Goal: Information Seeking & Learning: Learn about a topic

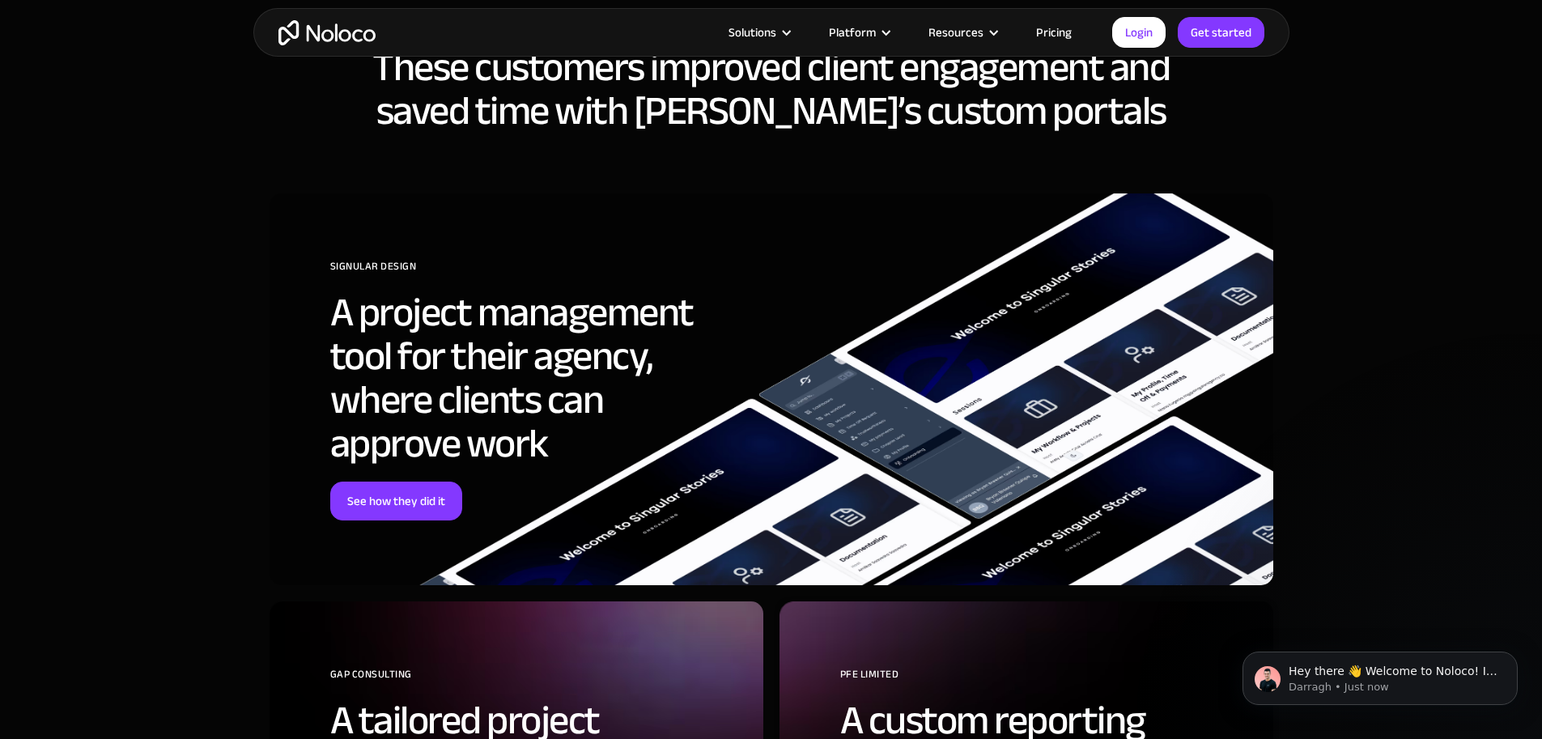
scroll to position [4858, 0]
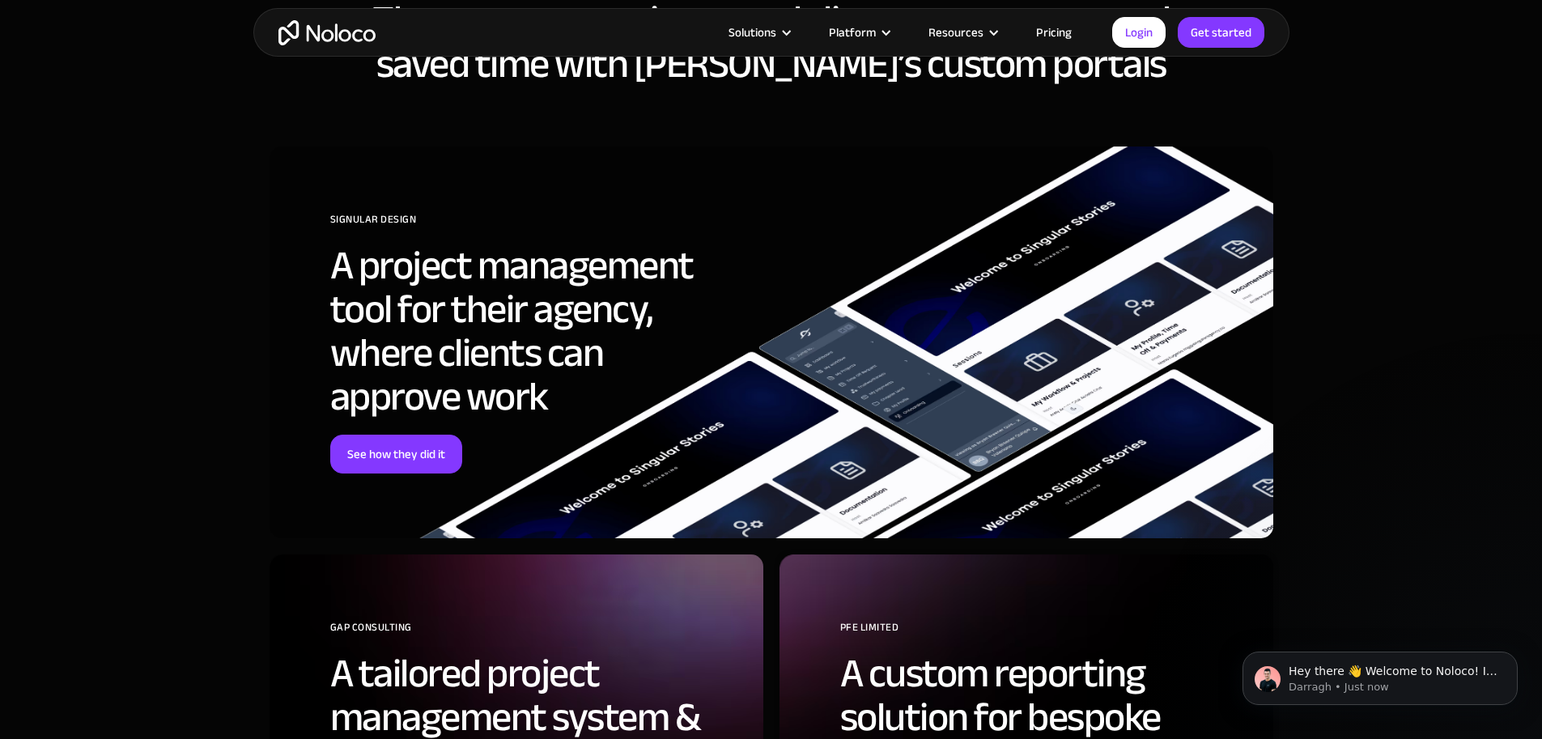
click at [1053, 30] on link "Pricing" at bounding box center [1054, 32] width 76 height 21
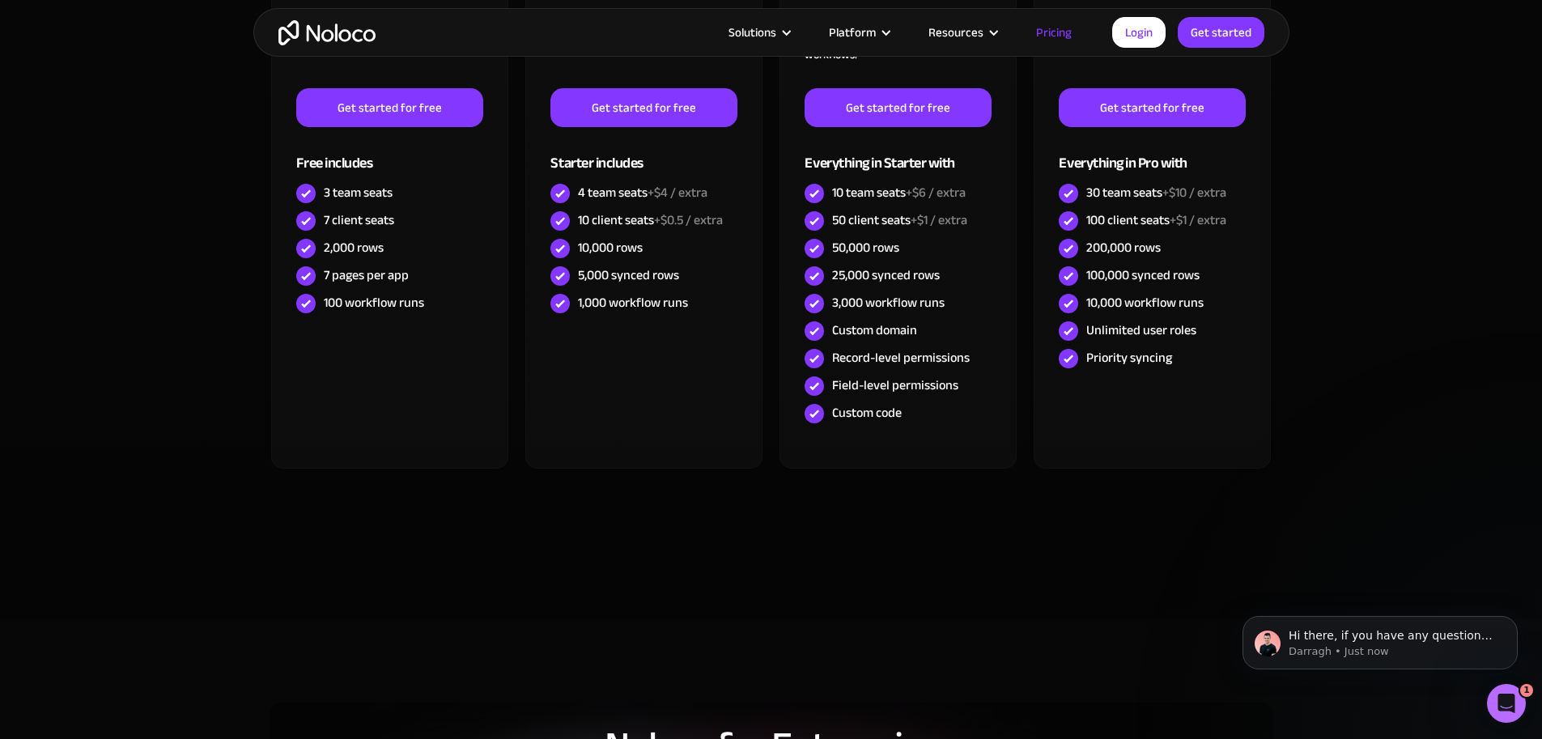
scroll to position [540, 0]
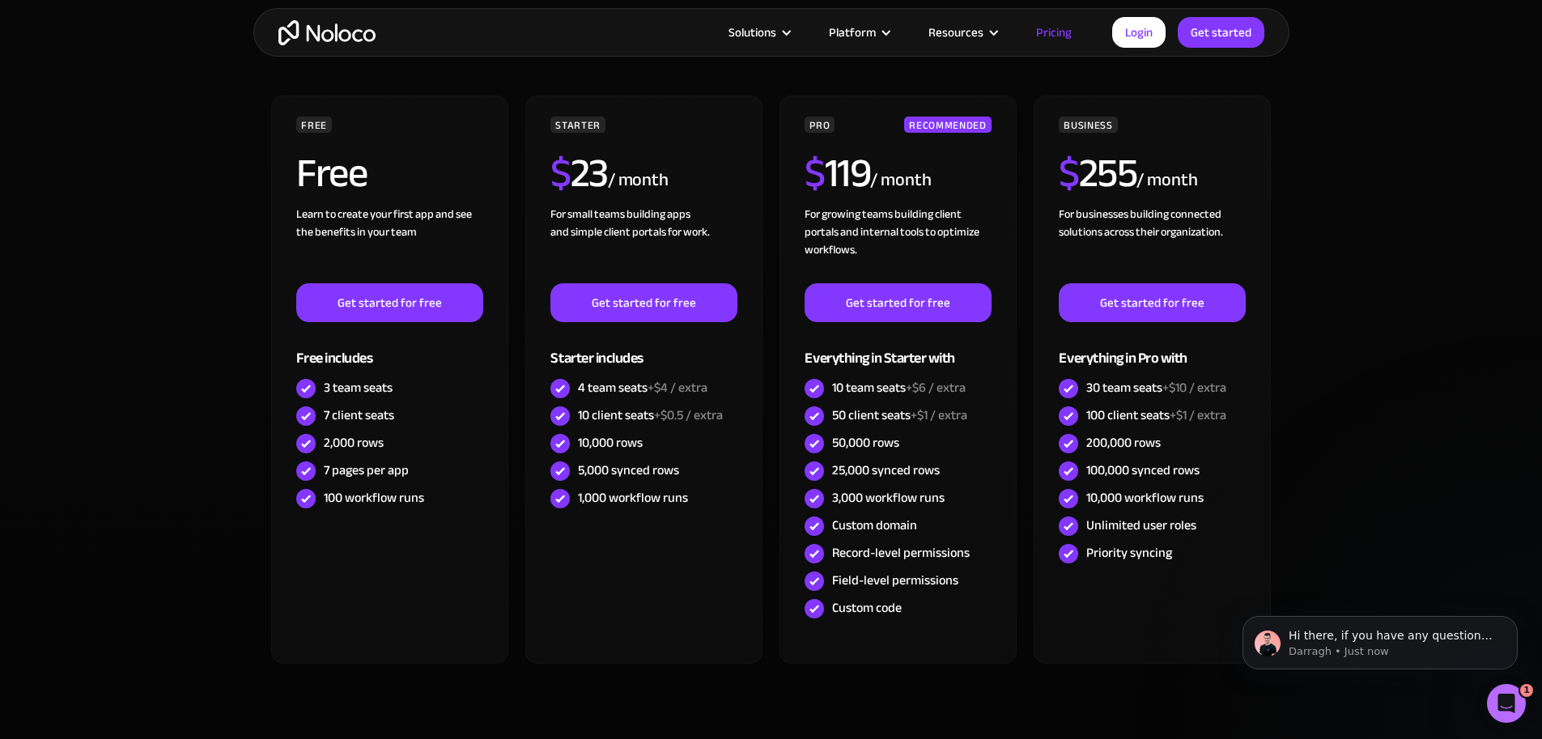
click at [359, 27] on img "home" at bounding box center [327, 32] width 97 height 25
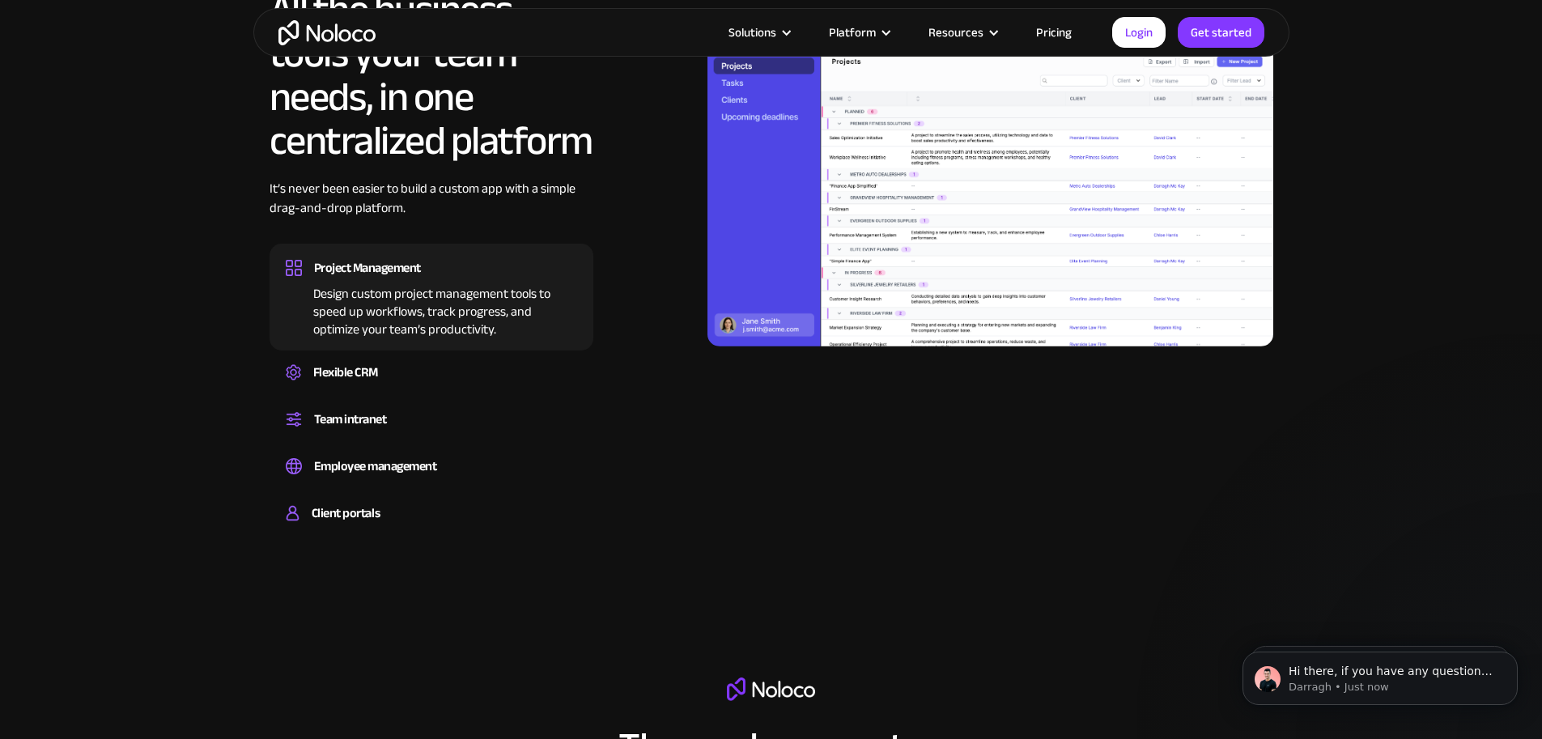
scroll to position [1754, 0]
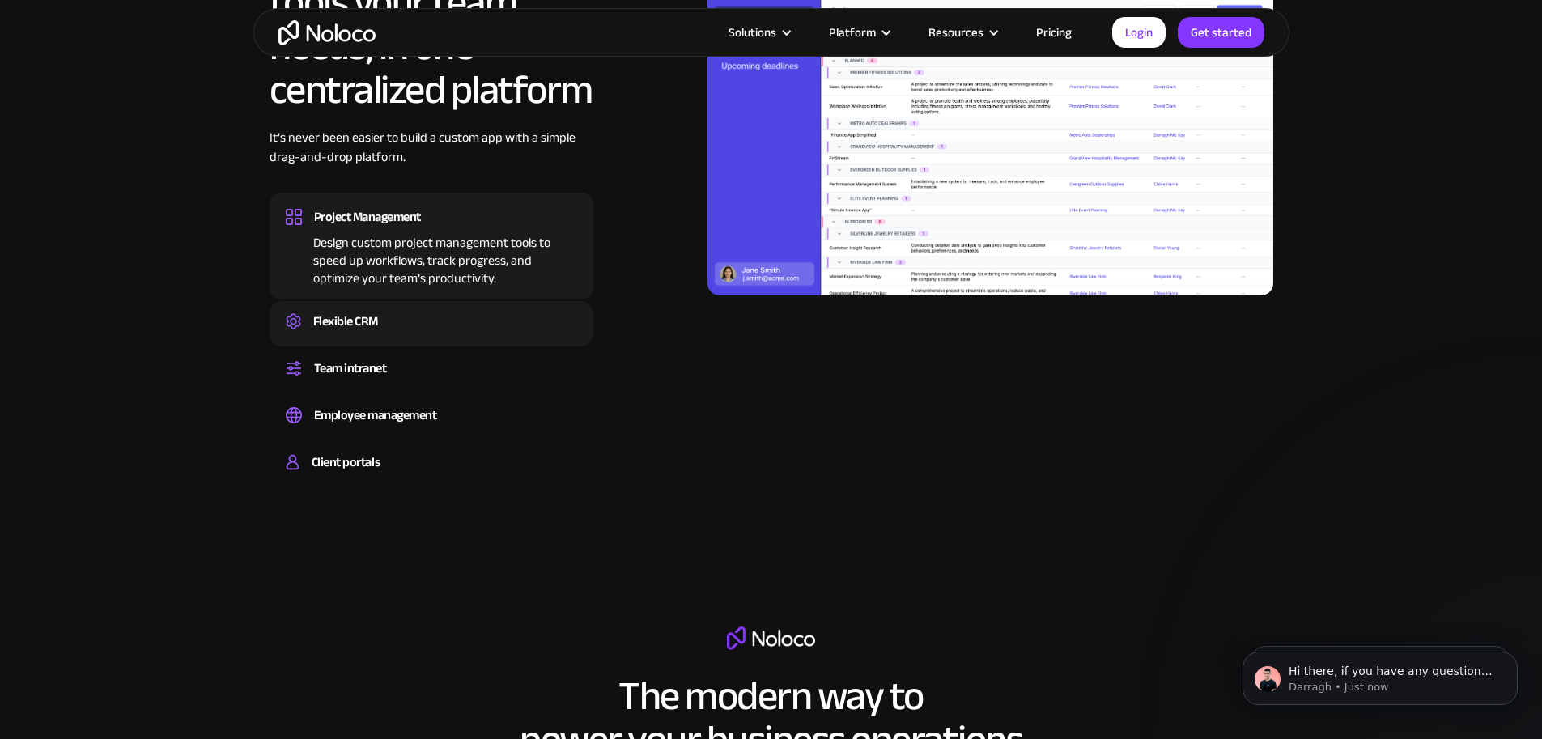
click at [402, 334] on div "Flexible CRM" at bounding box center [431, 321] width 291 height 24
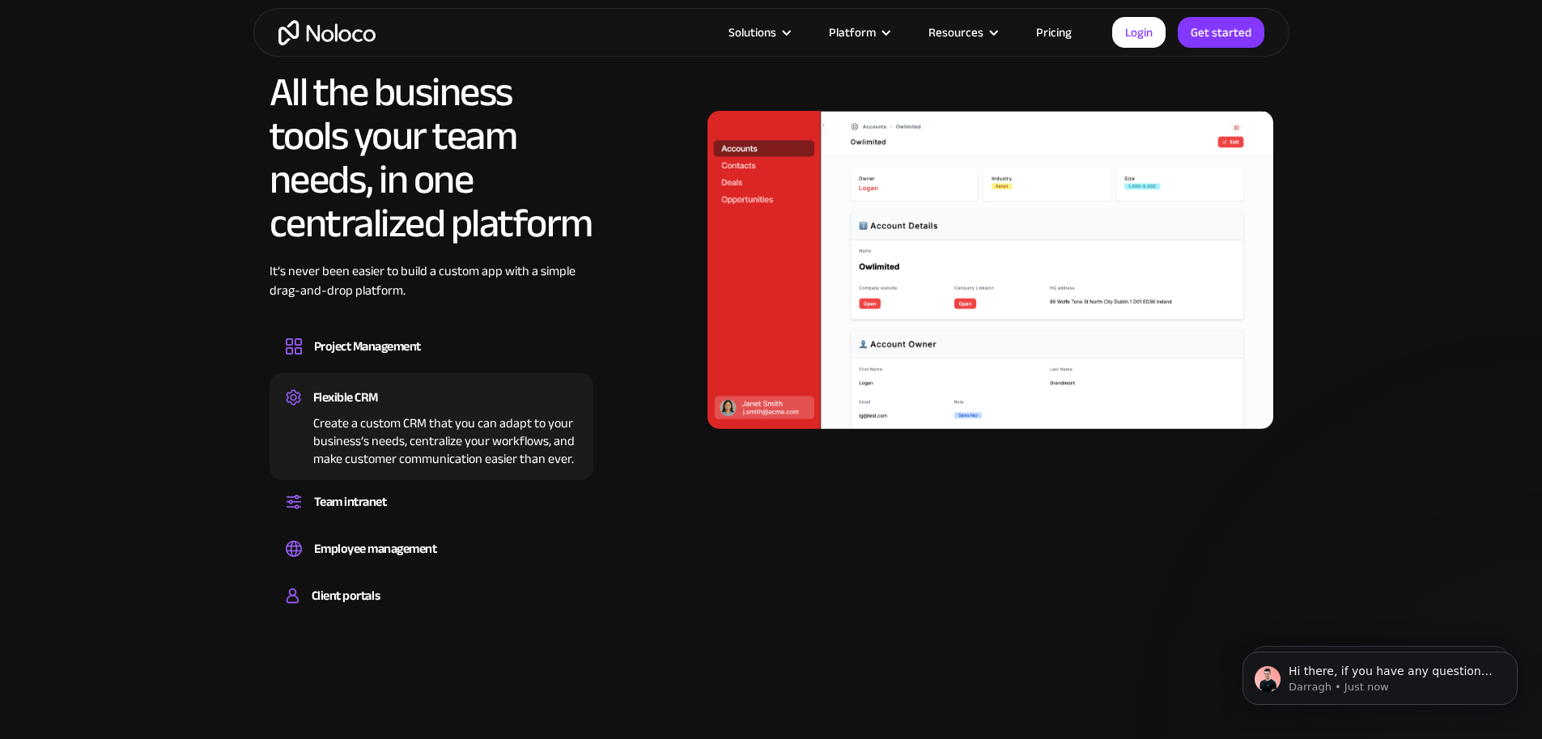
scroll to position [1619, 0]
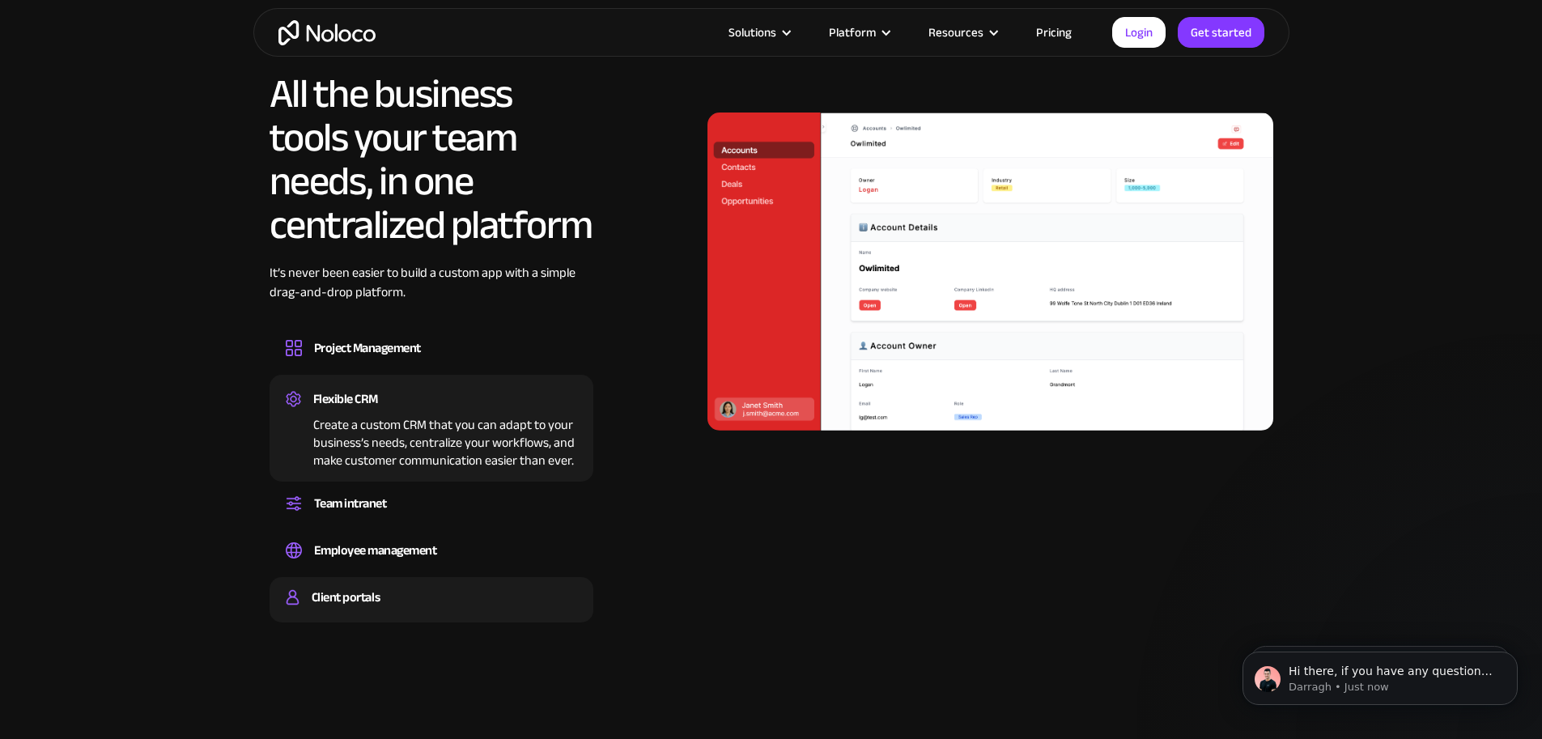
click at [330, 610] on div "Client portals" at bounding box center [346, 597] width 68 height 24
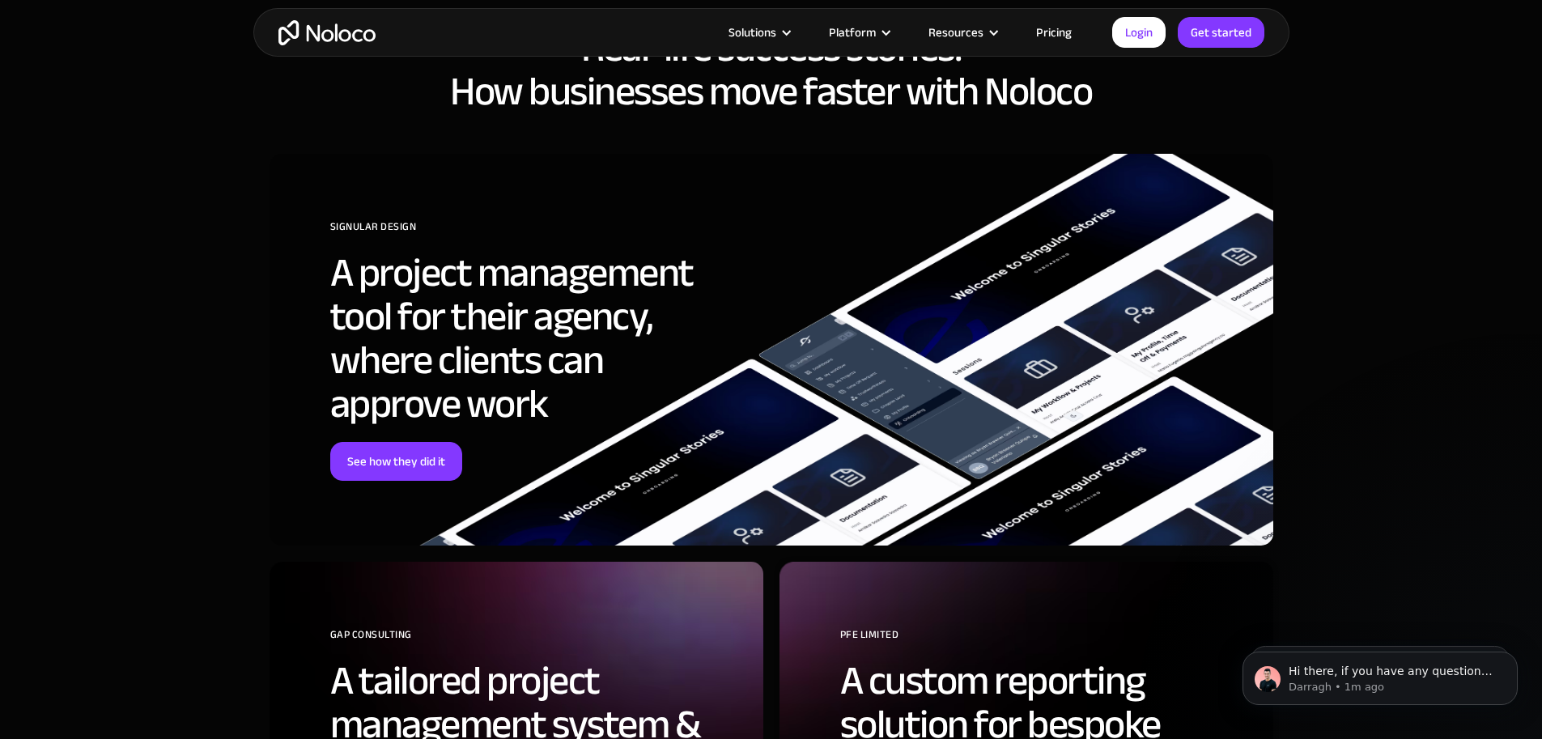
scroll to position [6072, 0]
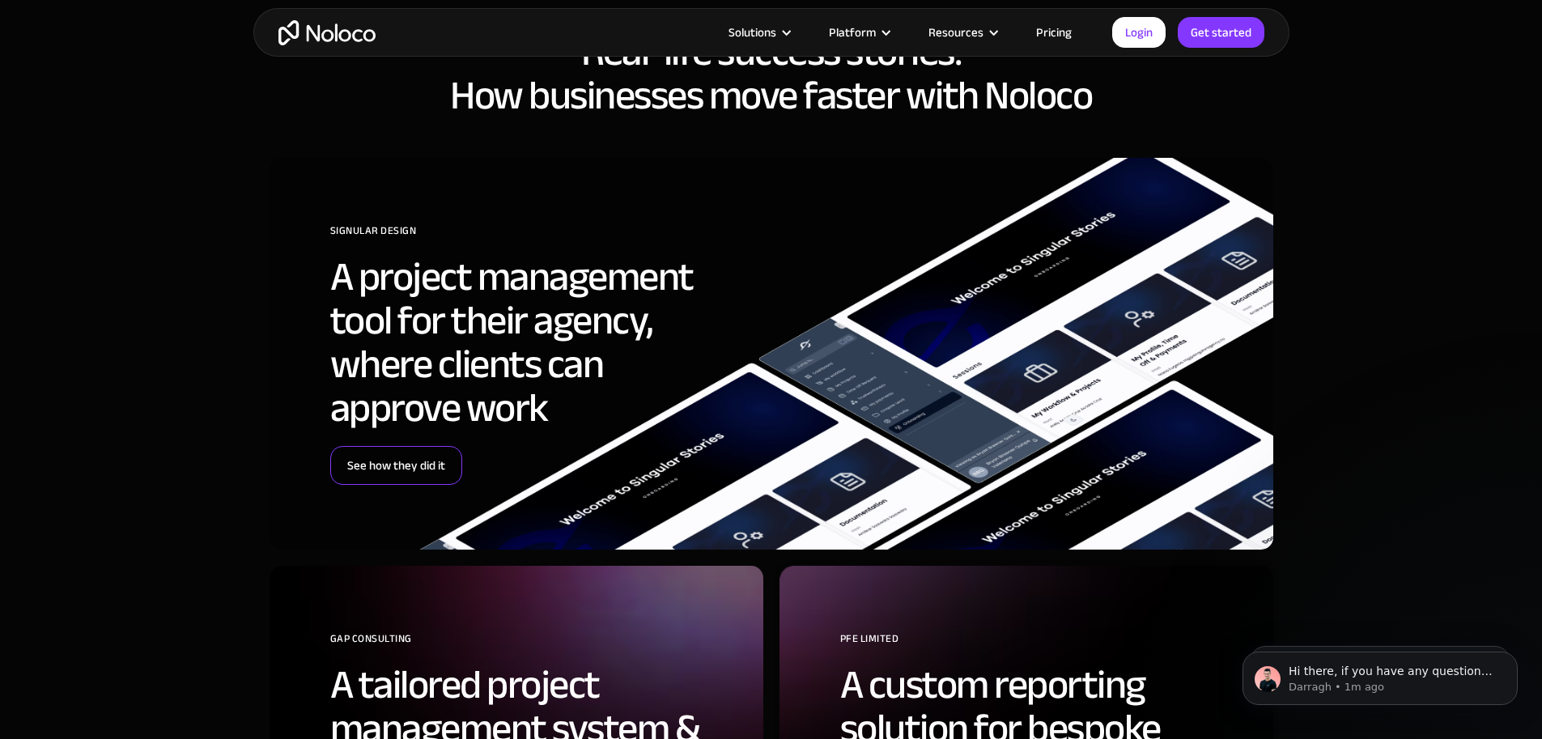
click at [372, 485] on link "See how they did it" at bounding box center [396, 465] width 132 height 39
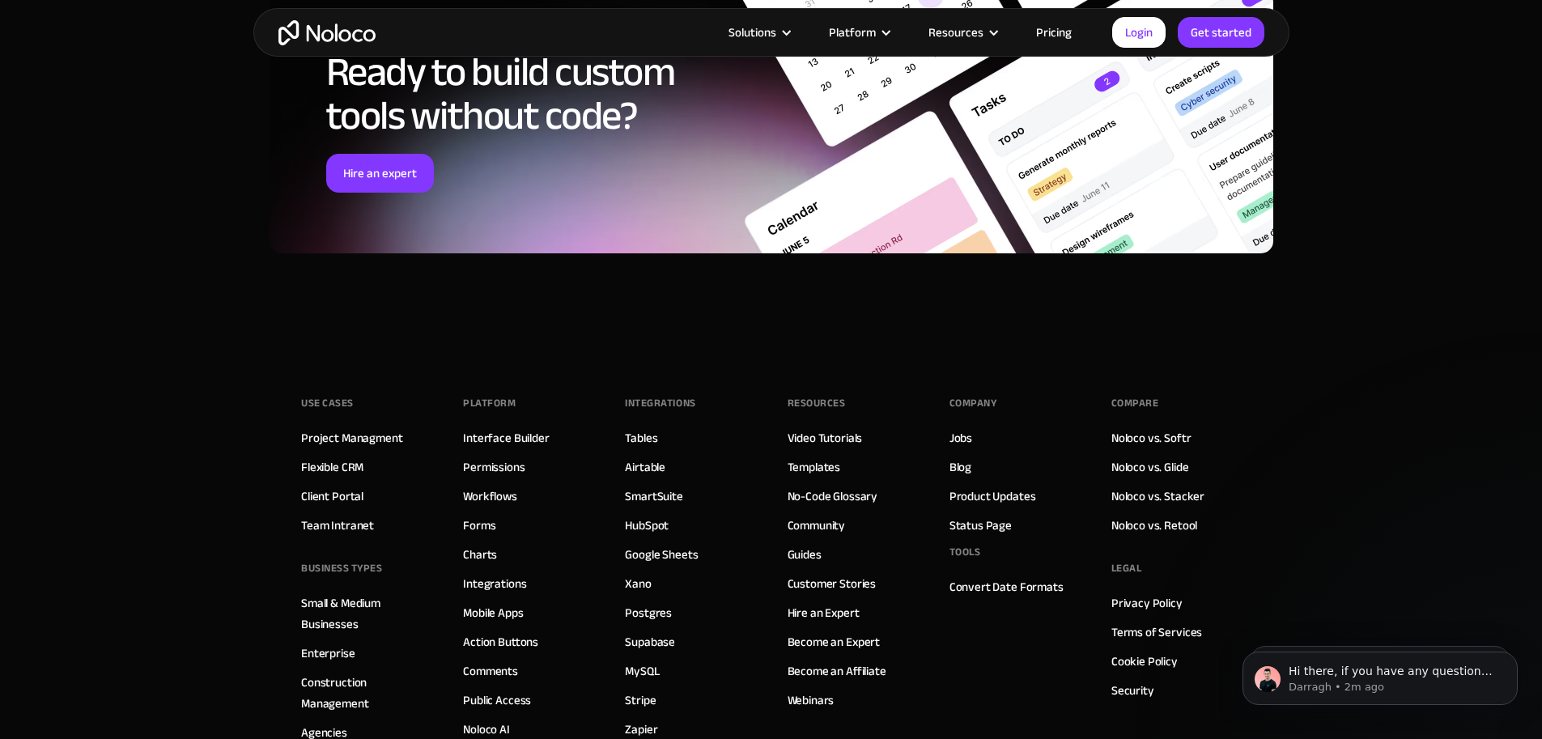
scroll to position [6747, 0]
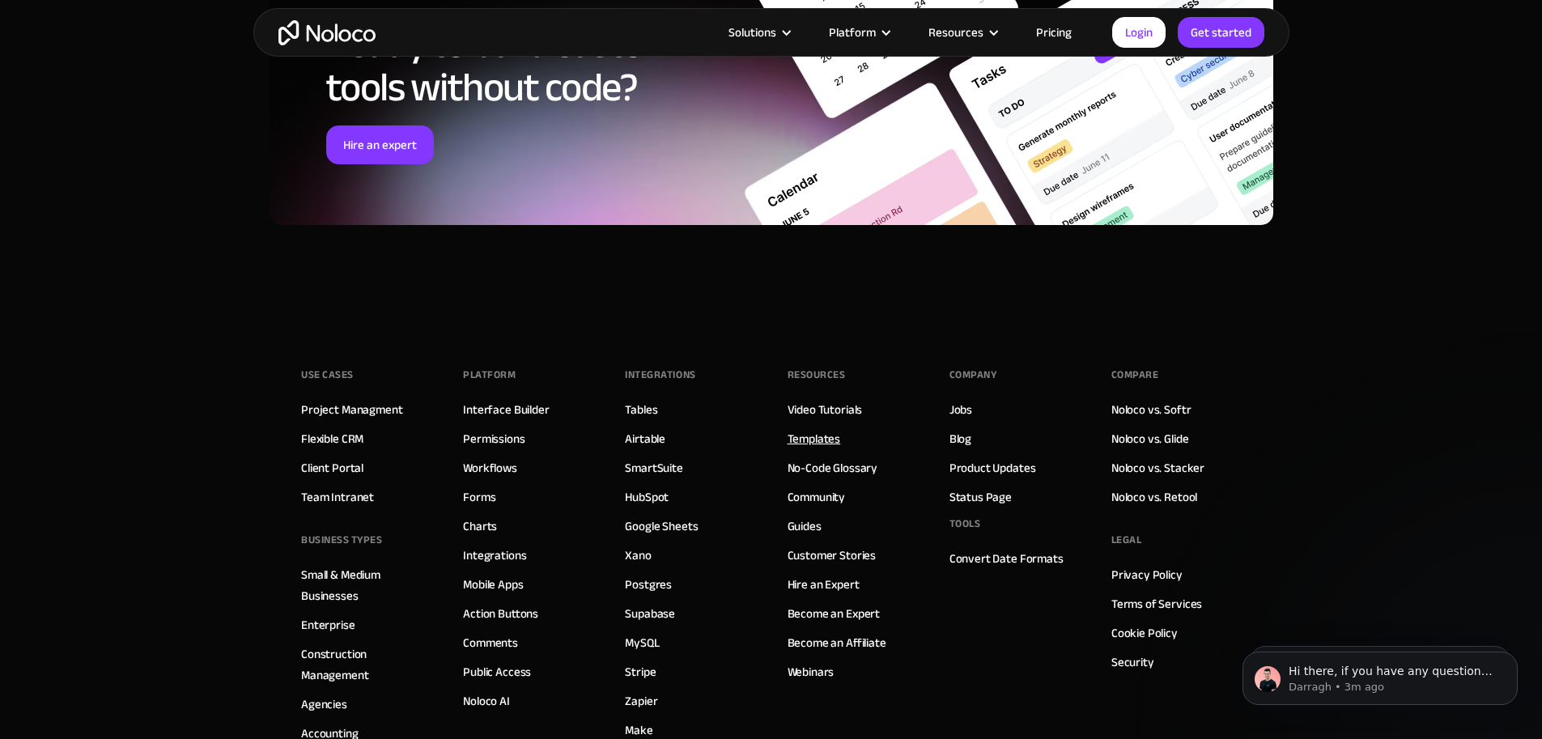
click at [814, 428] on link "Templates" at bounding box center [814, 438] width 53 height 21
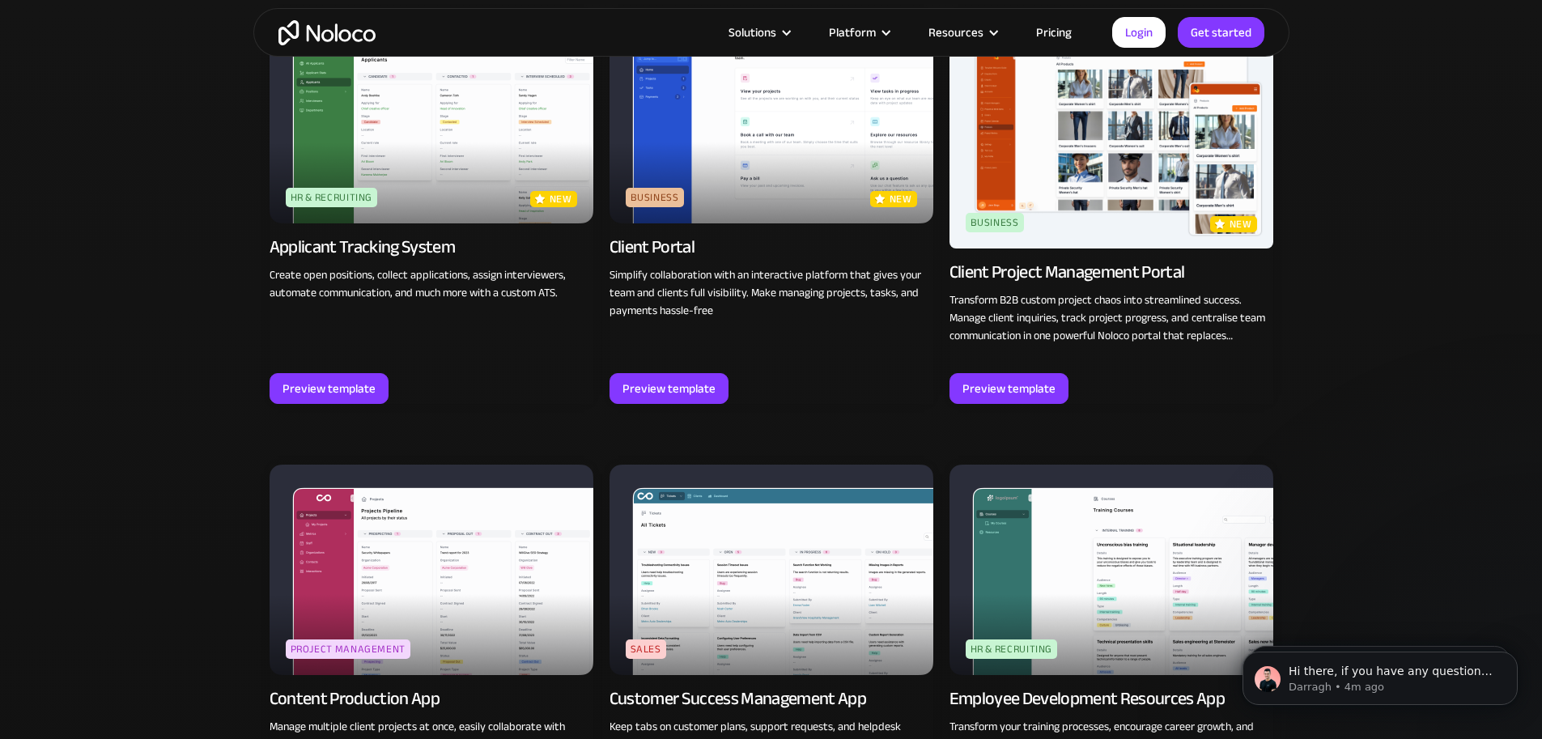
scroll to position [1079, 0]
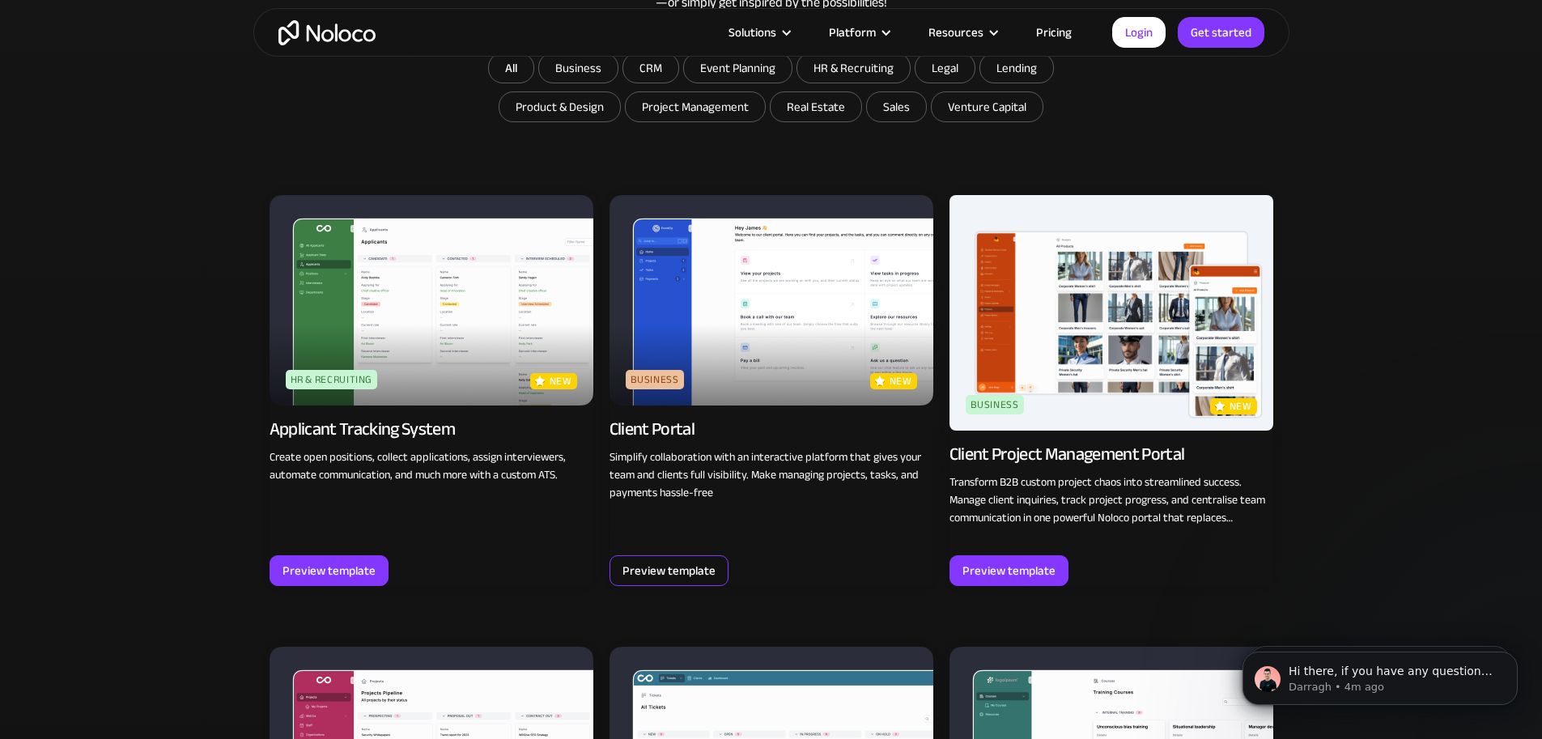
click at [645, 562] on div "Preview template" at bounding box center [669, 570] width 93 height 21
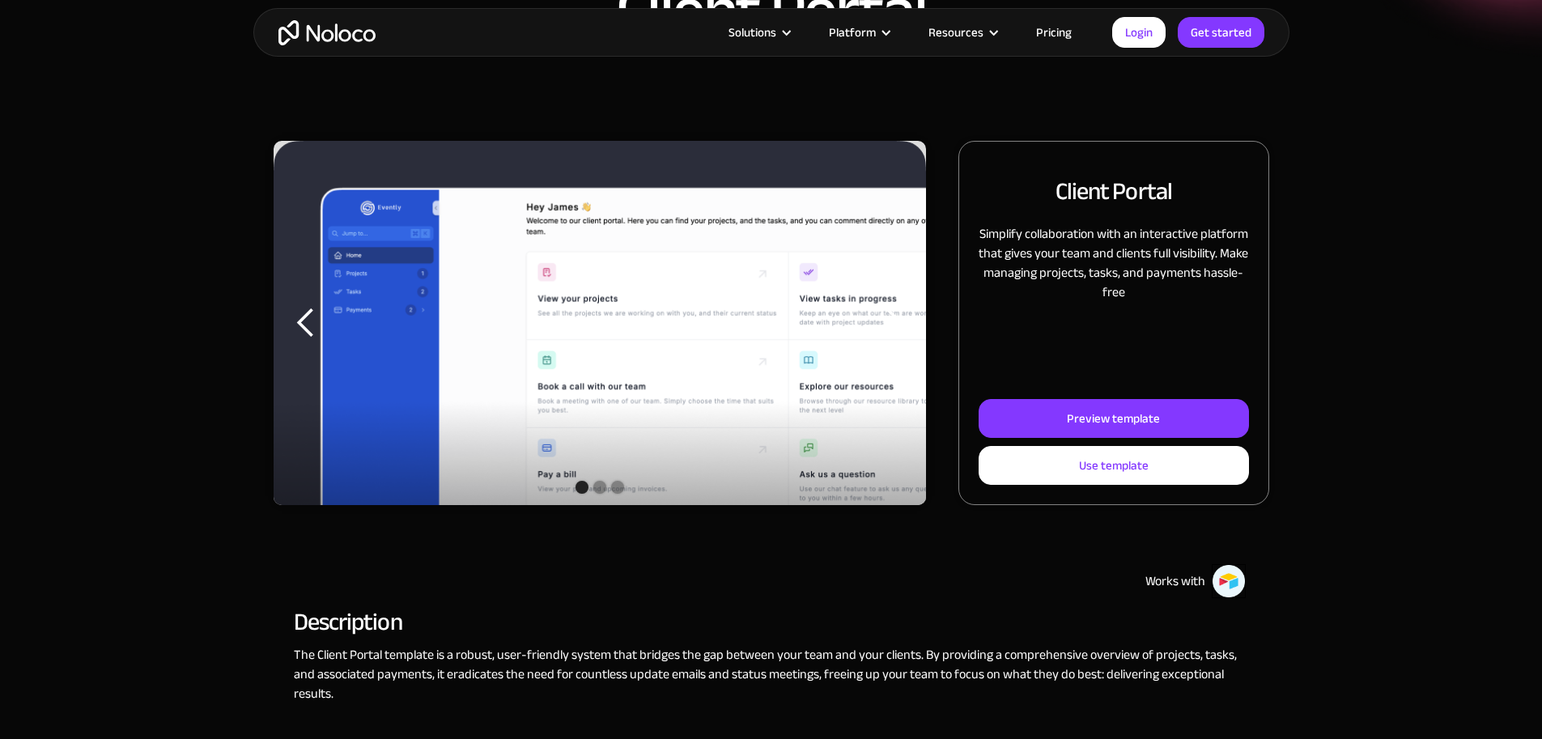
scroll to position [135, 0]
click at [693, 336] on img "1 of 3" at bounding box center [600, 352] width 653 height 424
click at [322, 336] on div "previous slide" at bounding box center [306, 322] width 32 height 32
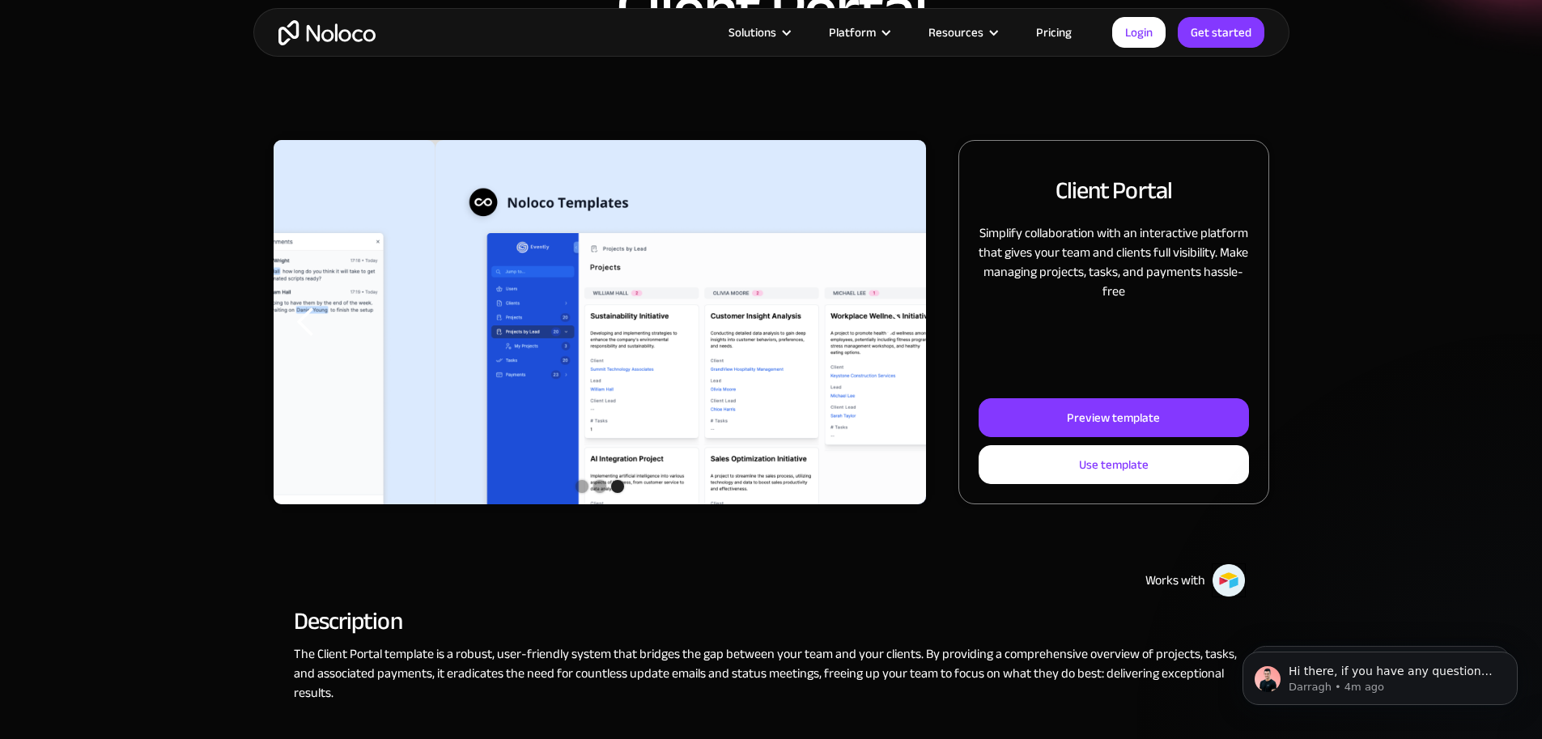
scroll to position [0, 0]
click at [885, 338] on div "next slide" at bounding box center [894, 322] width 32 height 32
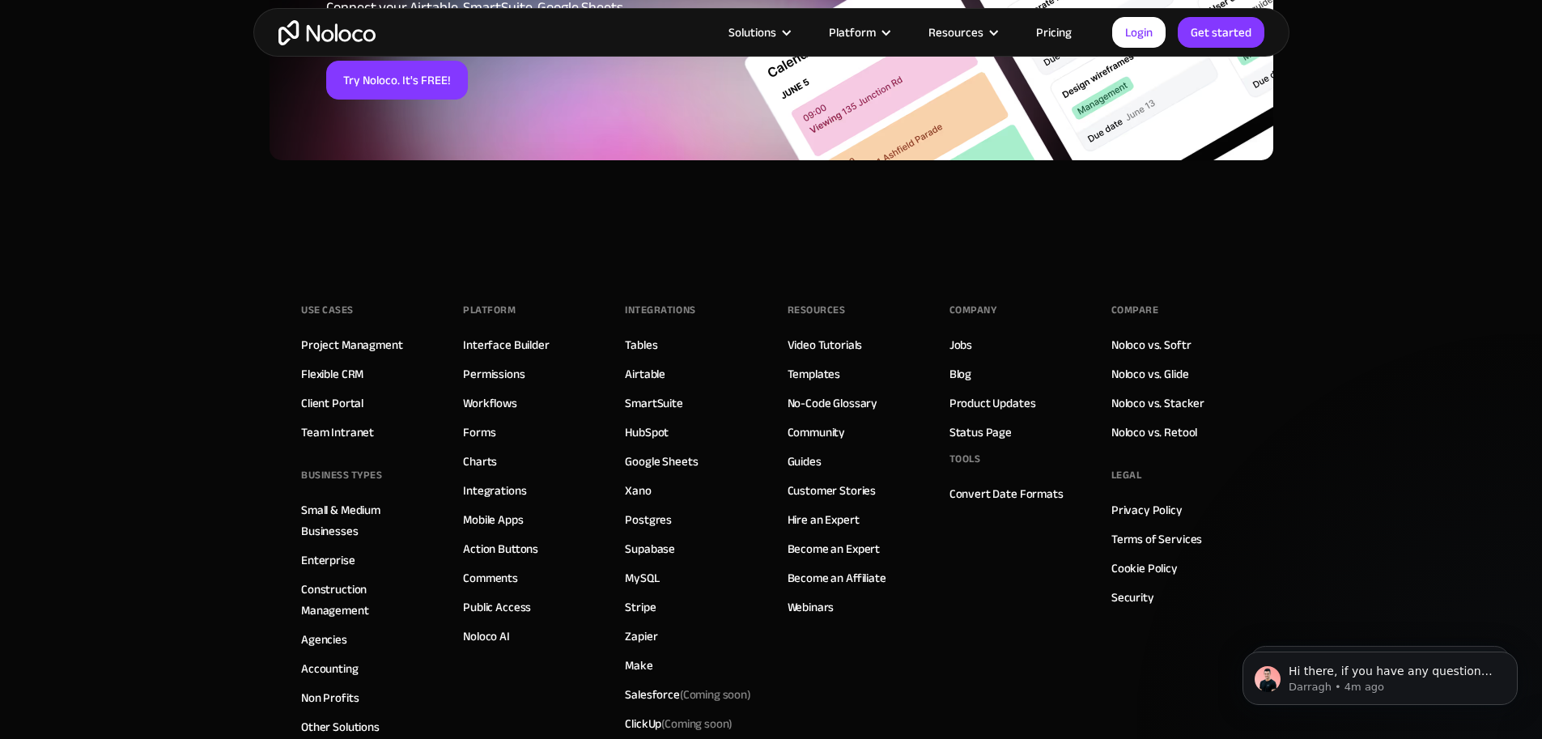
scroll to position [2834, 0]
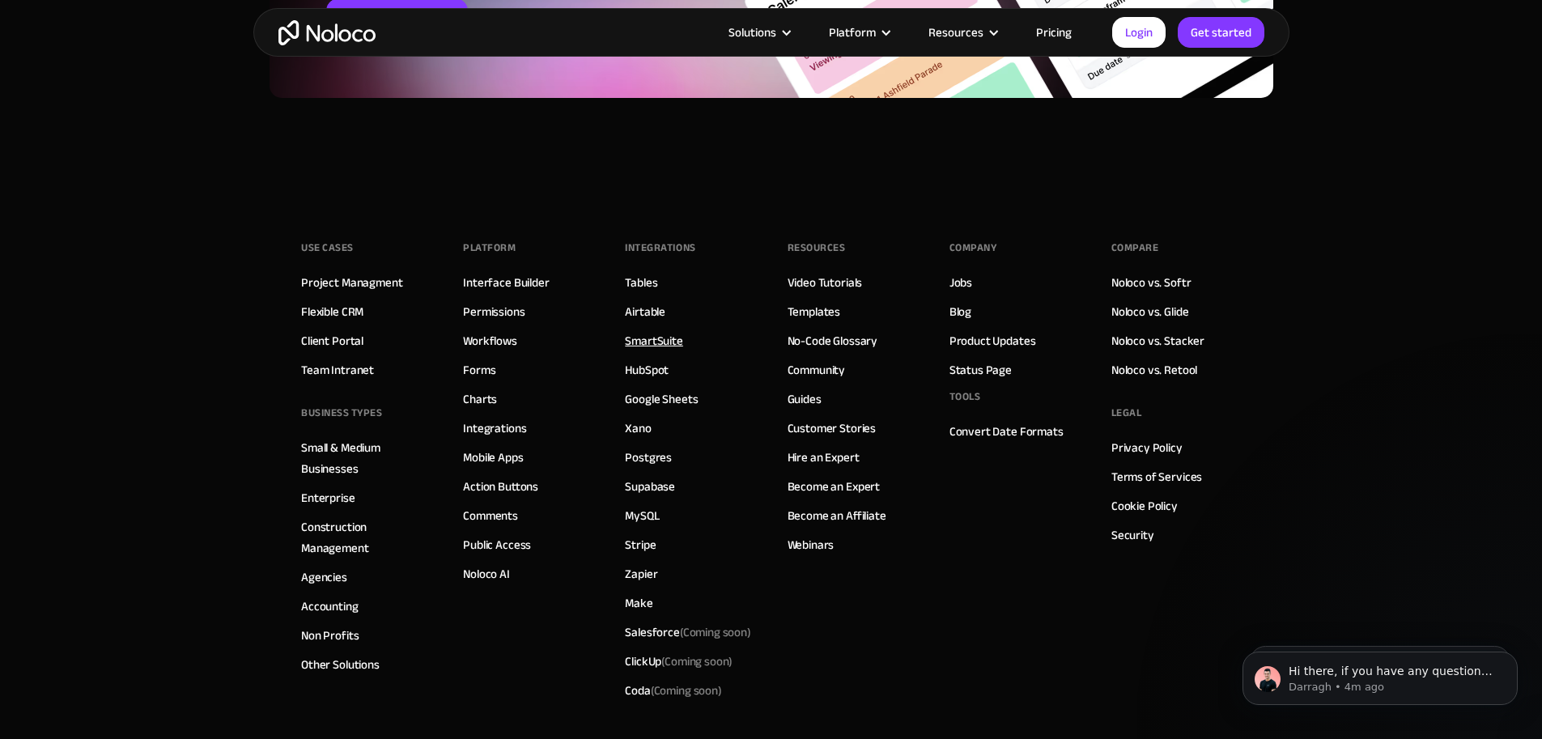
click at [653, 351] on link "SmartSuite" at bounding box center [654, 340] width 58 height 21
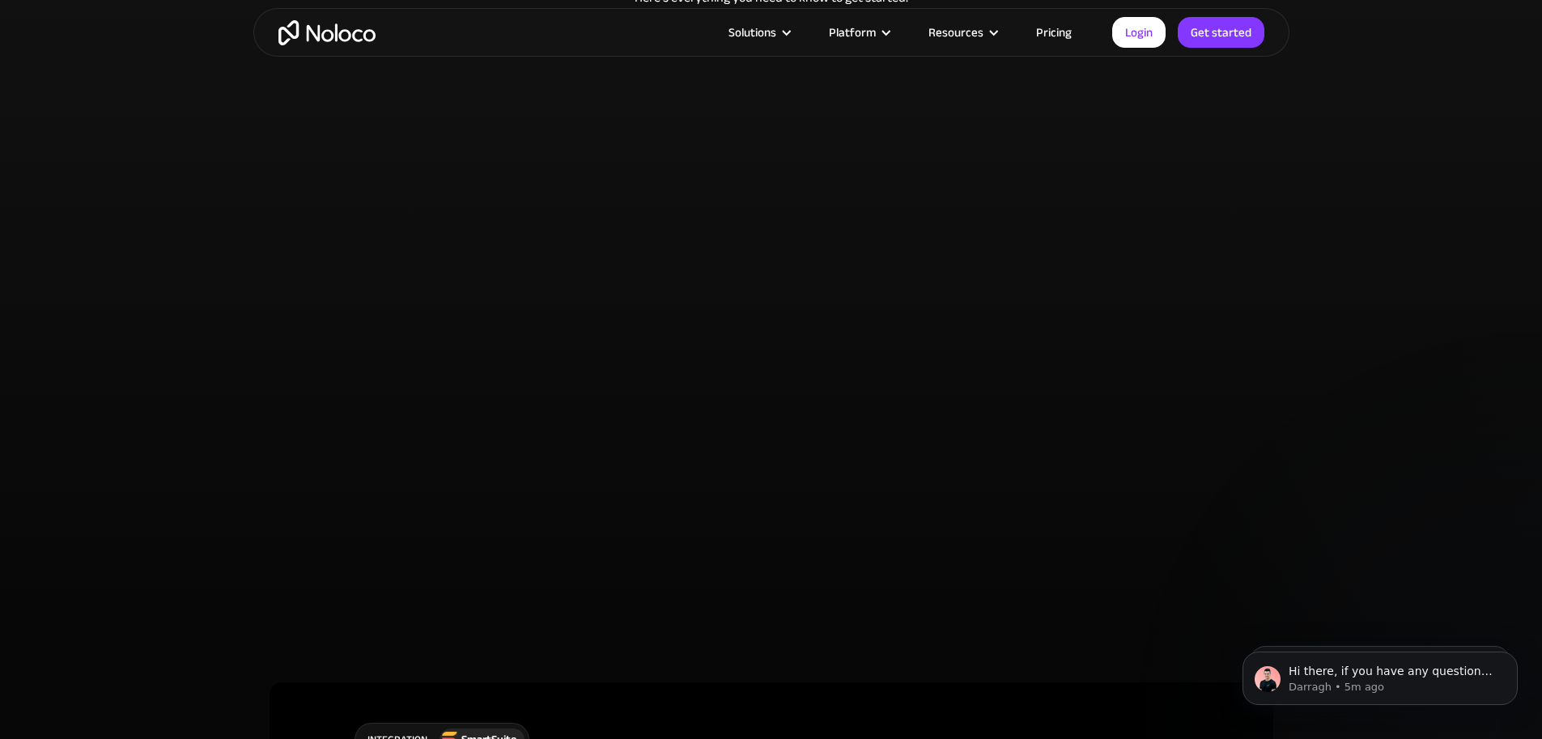
scroll to position [2294, 0]
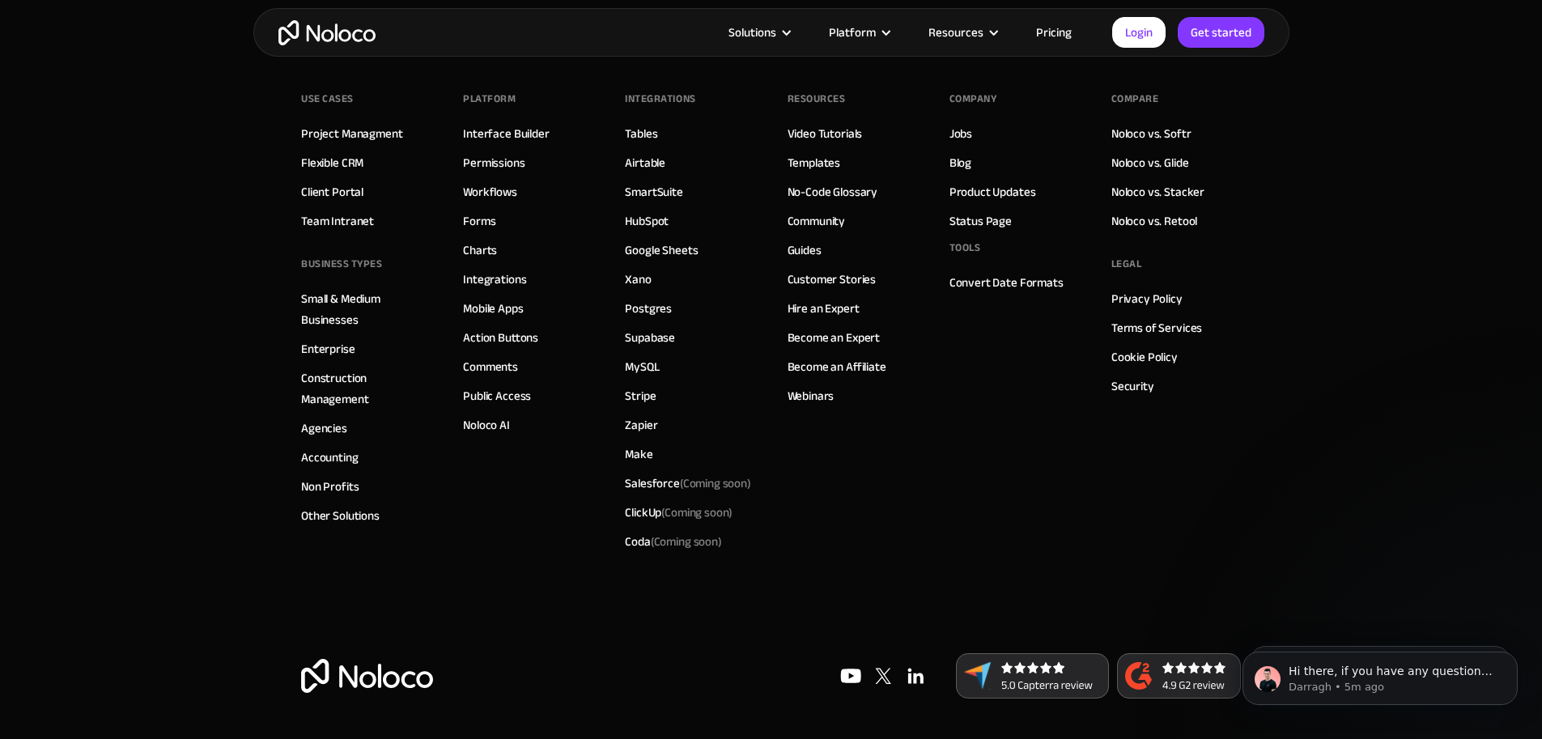
click at [1017, 676] on img at bounding box center [1032, 675] width 153 height 45
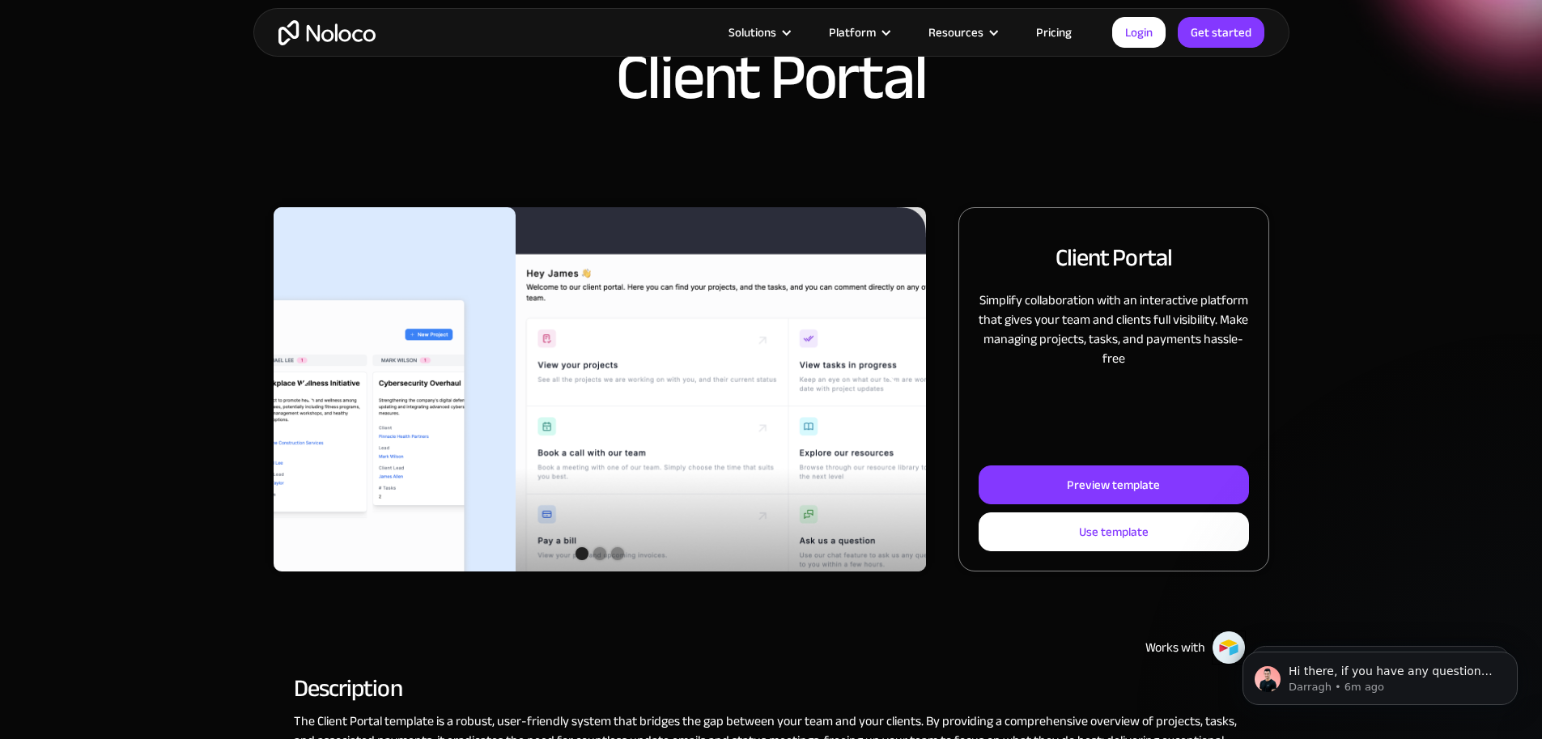
scroll to position [135, 0]
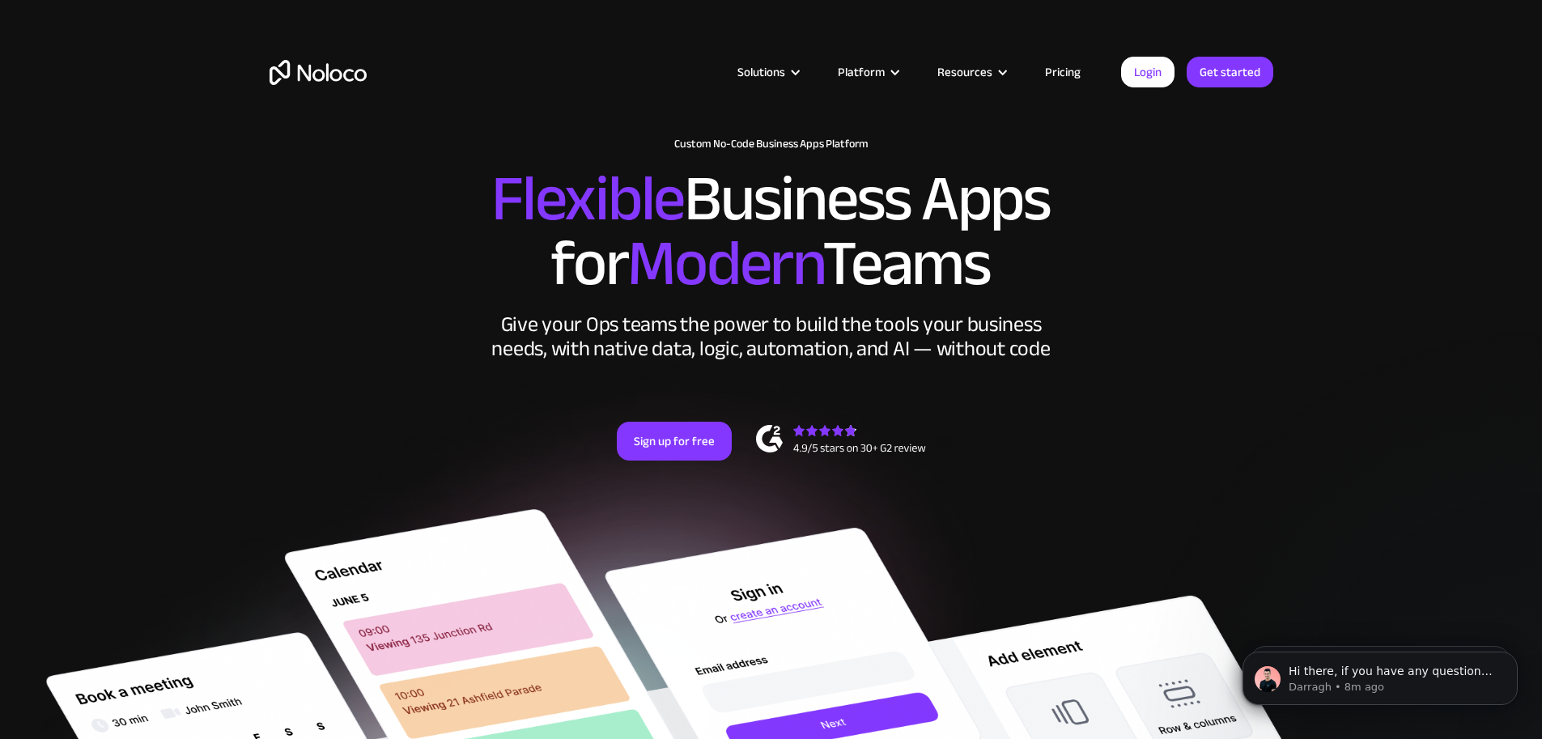
click at [305, 74] on img "home" at bounding box center [318, 72] width 97 height 25
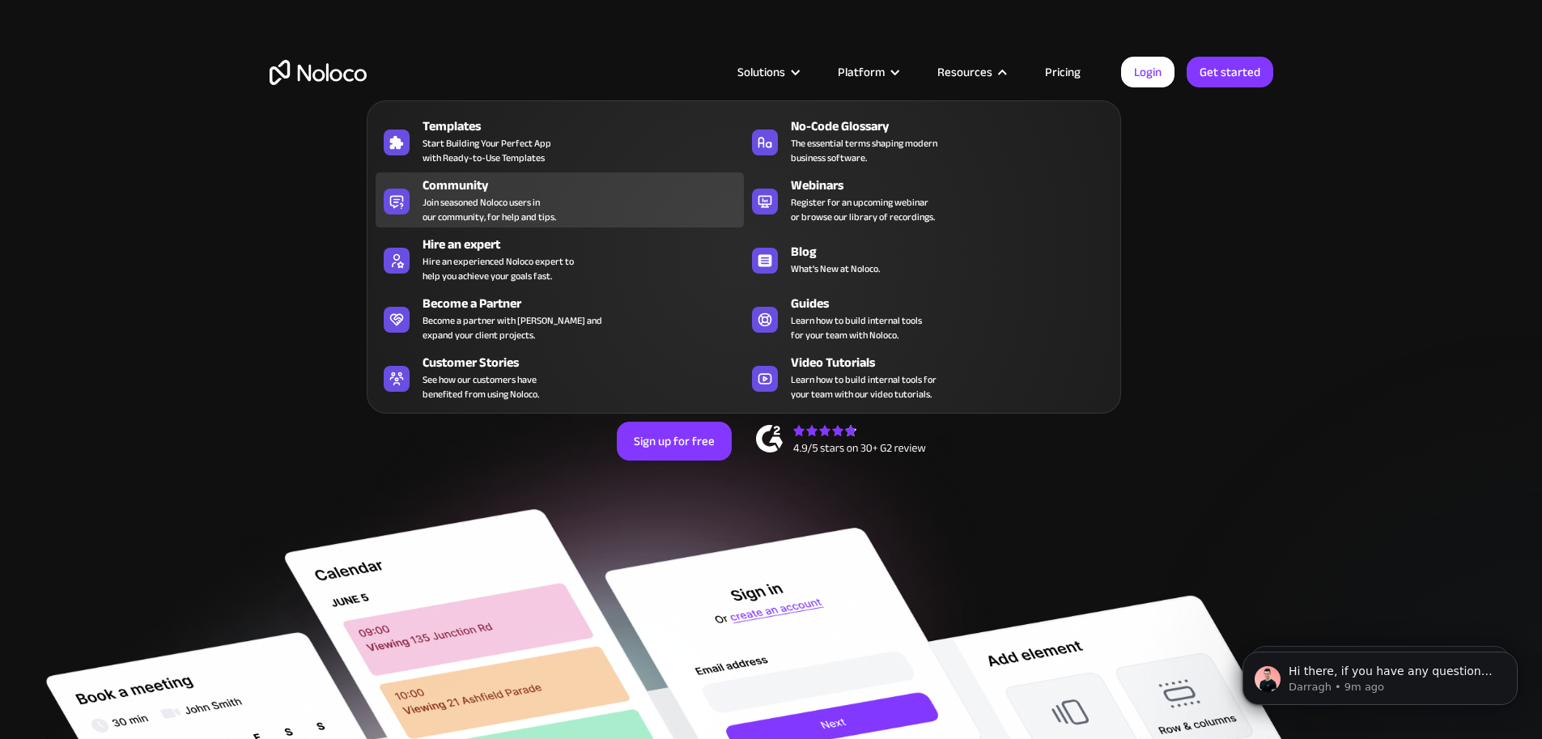
click at [497, 204] on span "Join seasoned Noloco users in our community, for help and tips." at bounding box center [490, 209] width 134 height 29
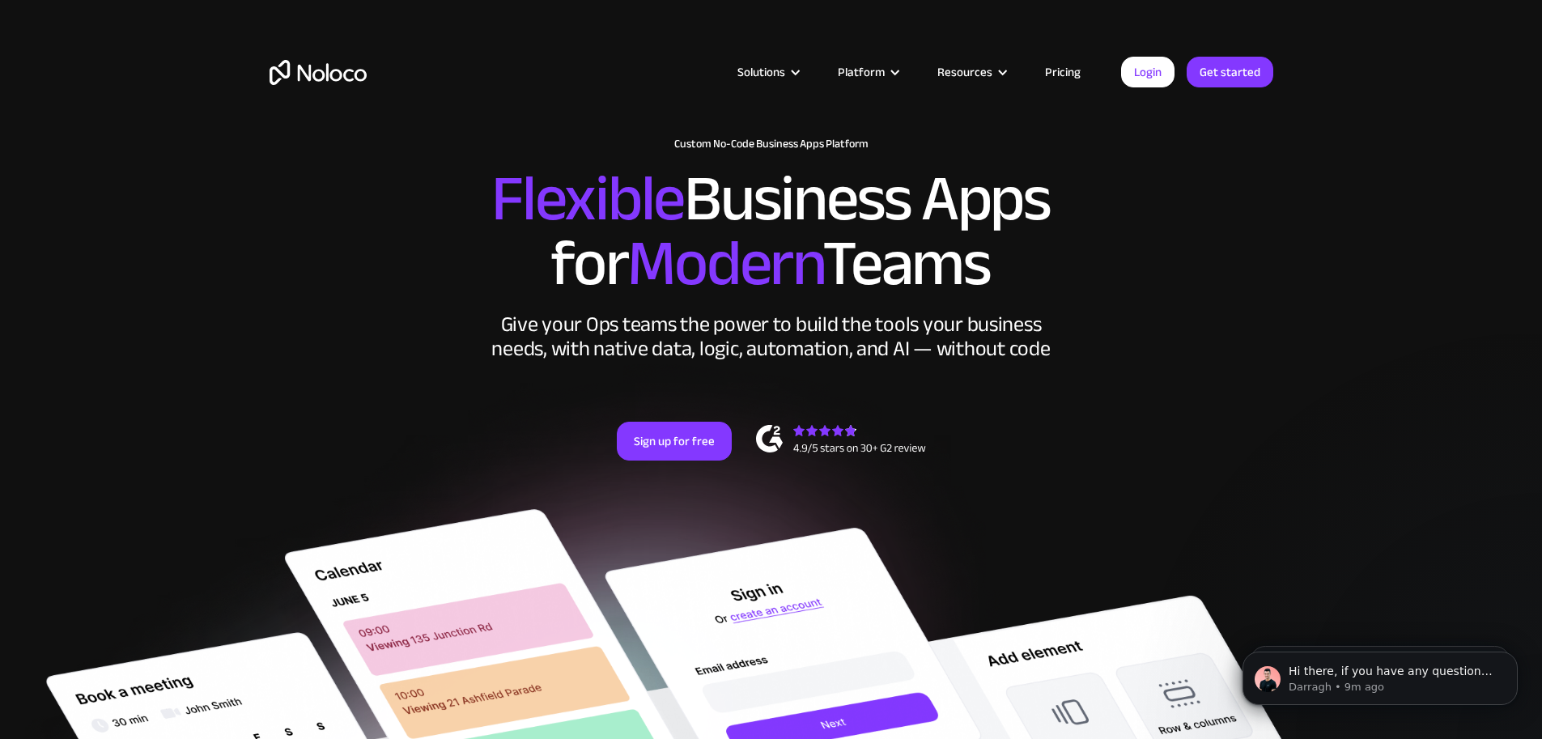
click at [1043, 70] on link "Pricing" at bounding box center [1063, 72] width 76 height 21
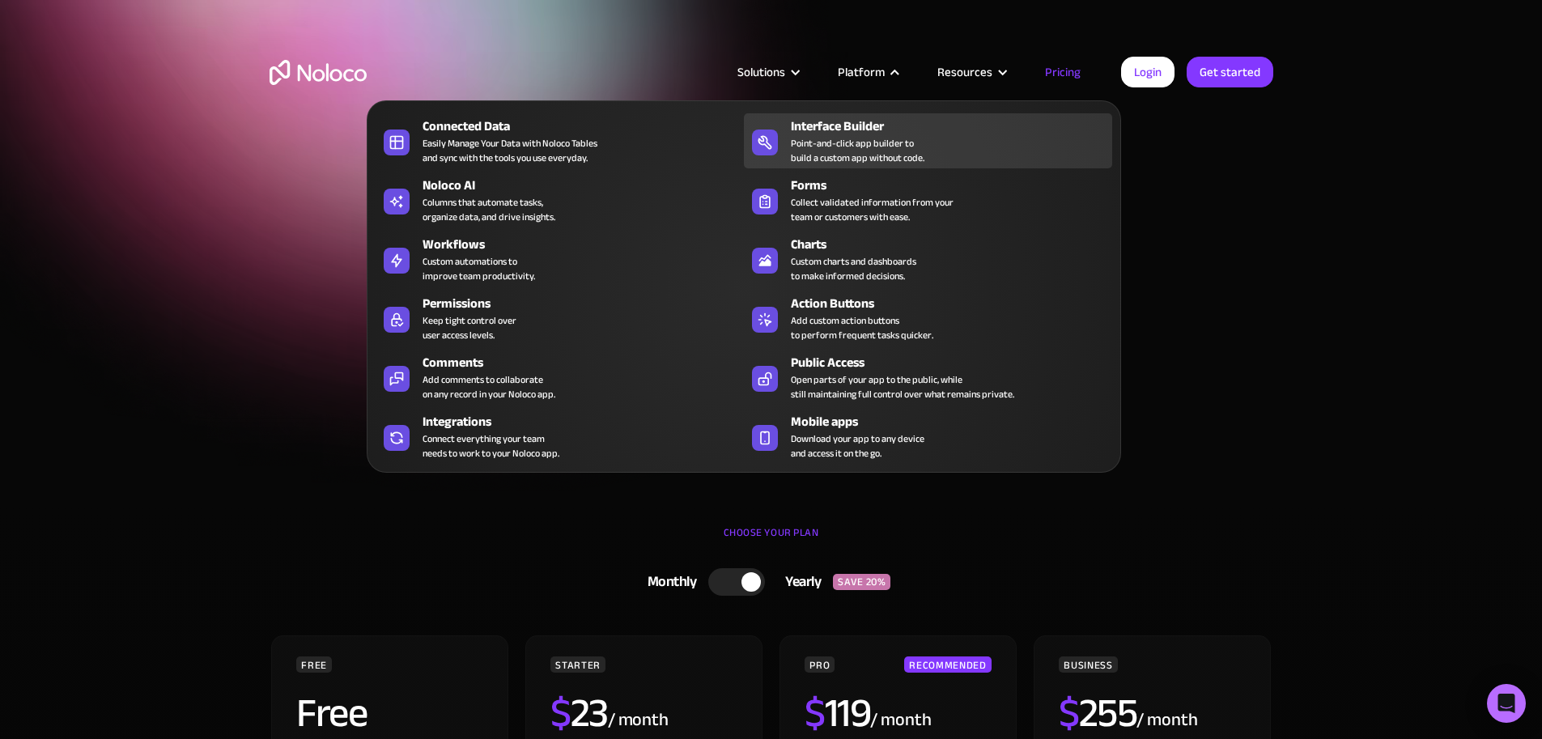
click at [825, 136] on div "Interface Builder" at bounding box center [955, 126] width 329 height 19
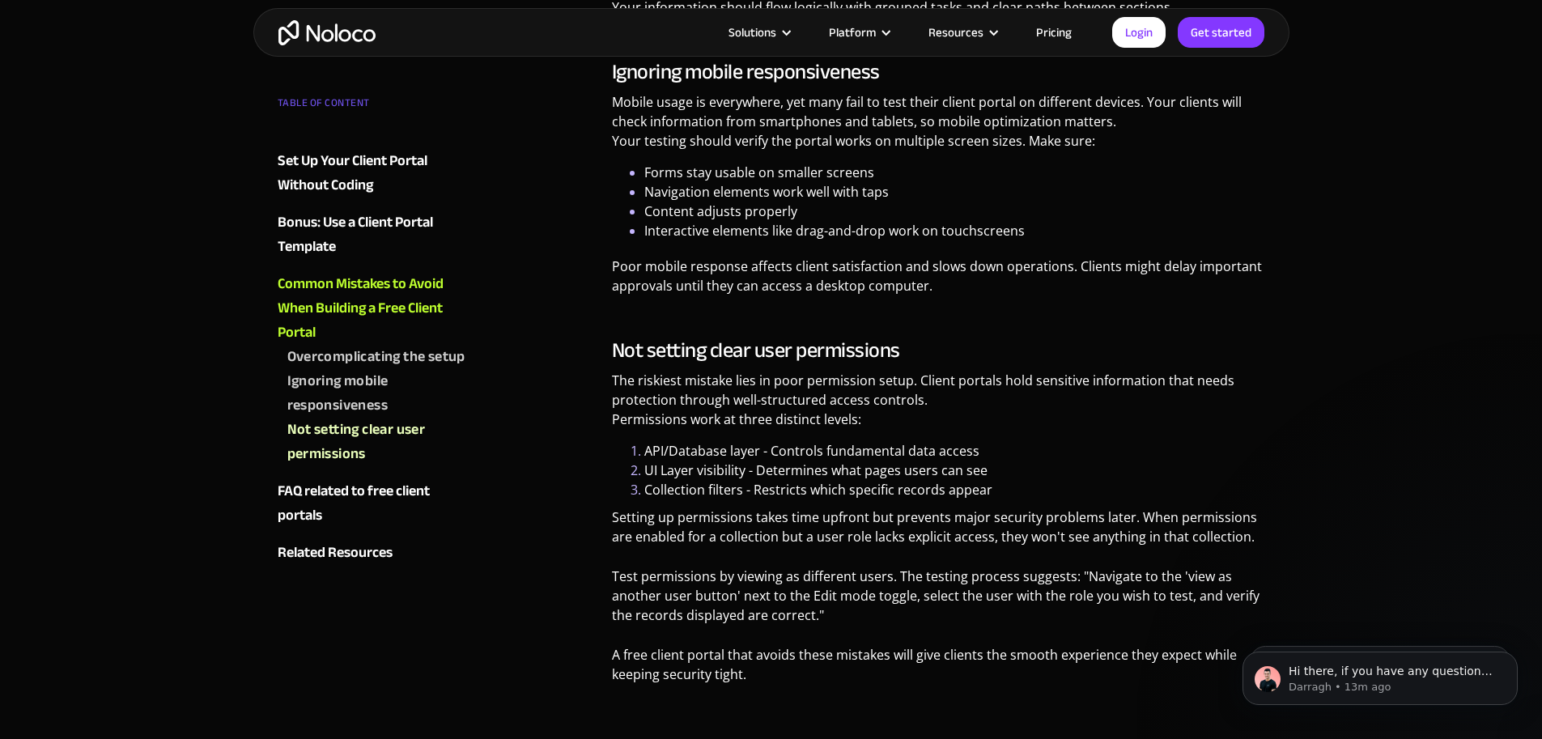
scroll to position [5532, 0]
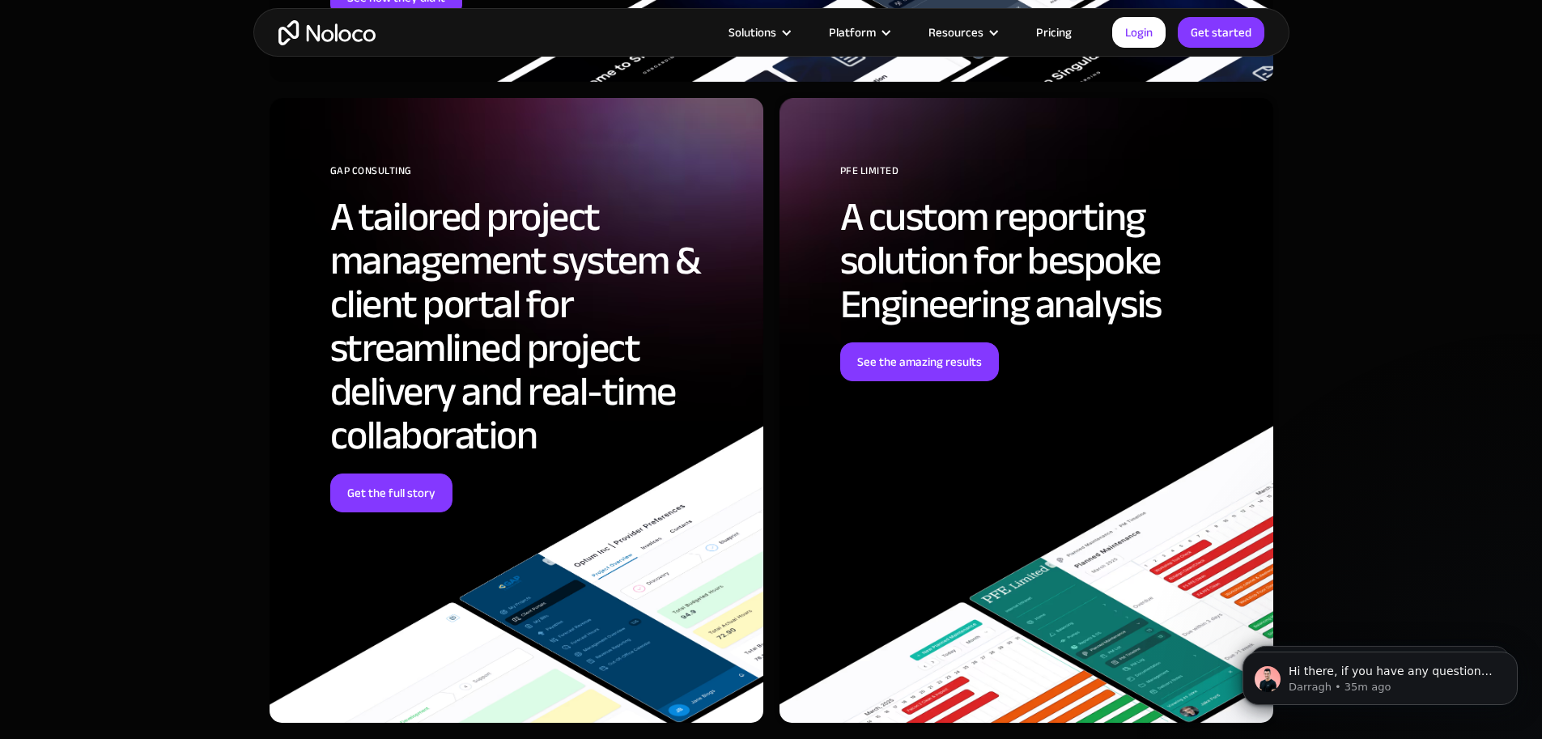
scroll to position [4453, 0]
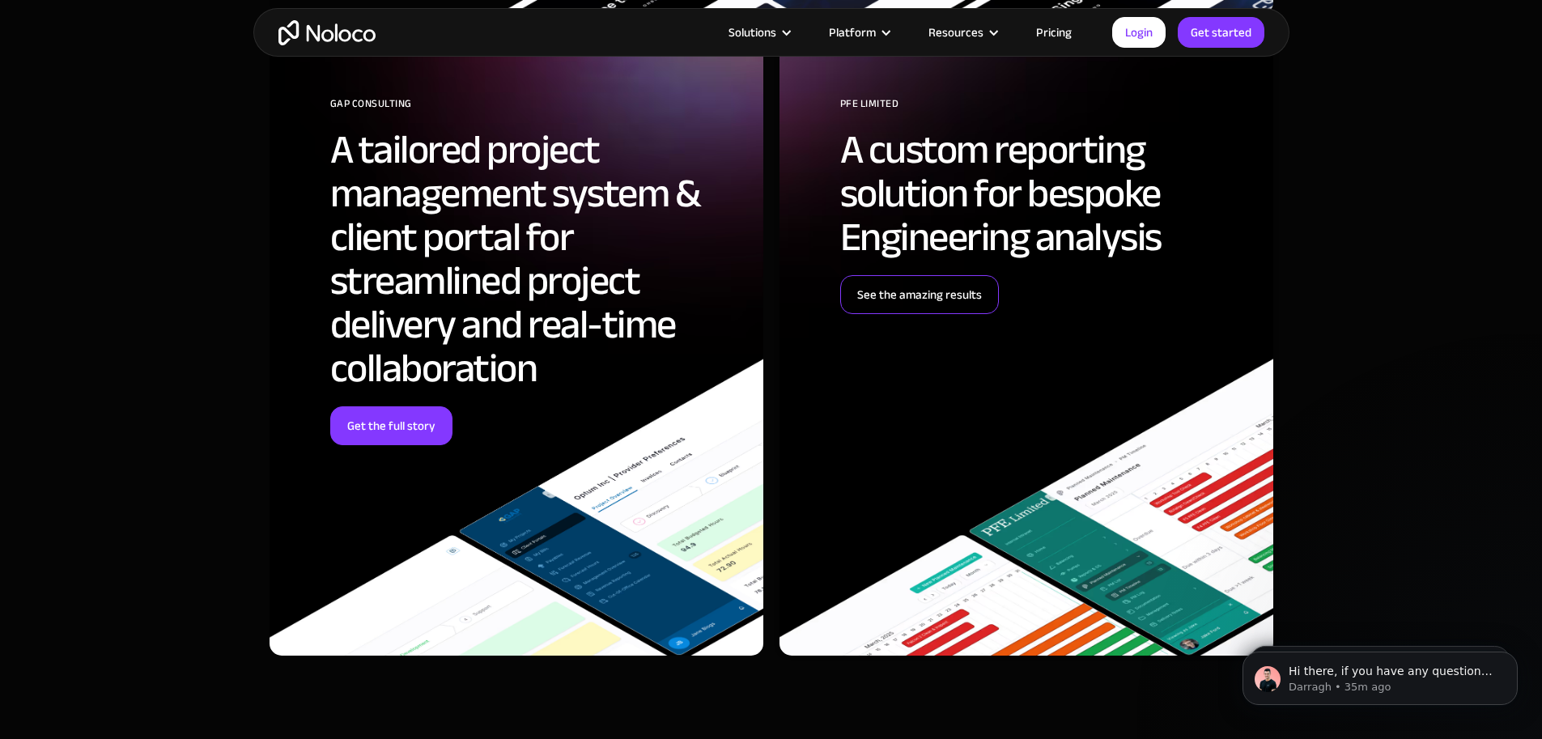
click at [925, 300] on link "See the amazing results" at bounding box center [919, 294] width 159 height 39
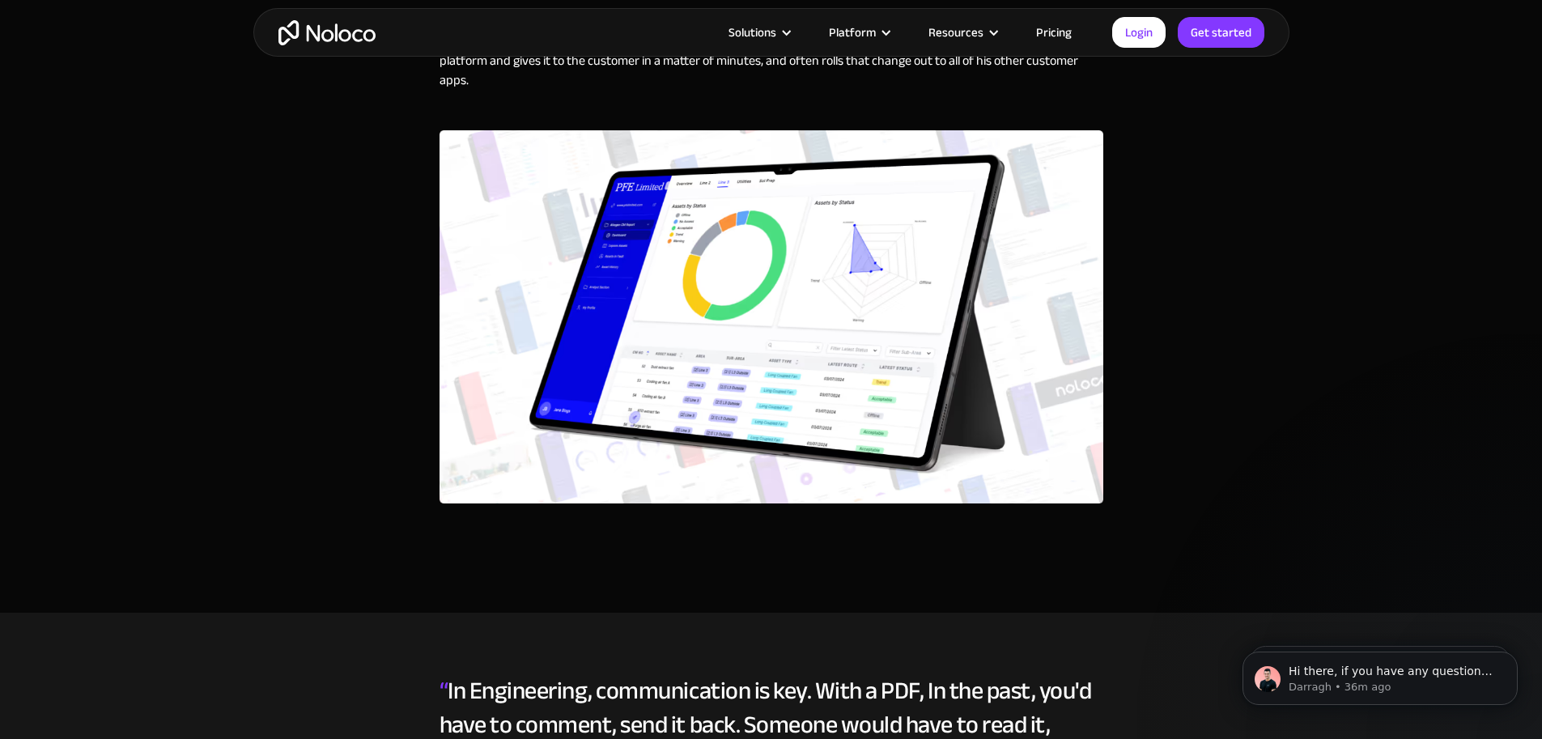
scroll to position [4588, 0]
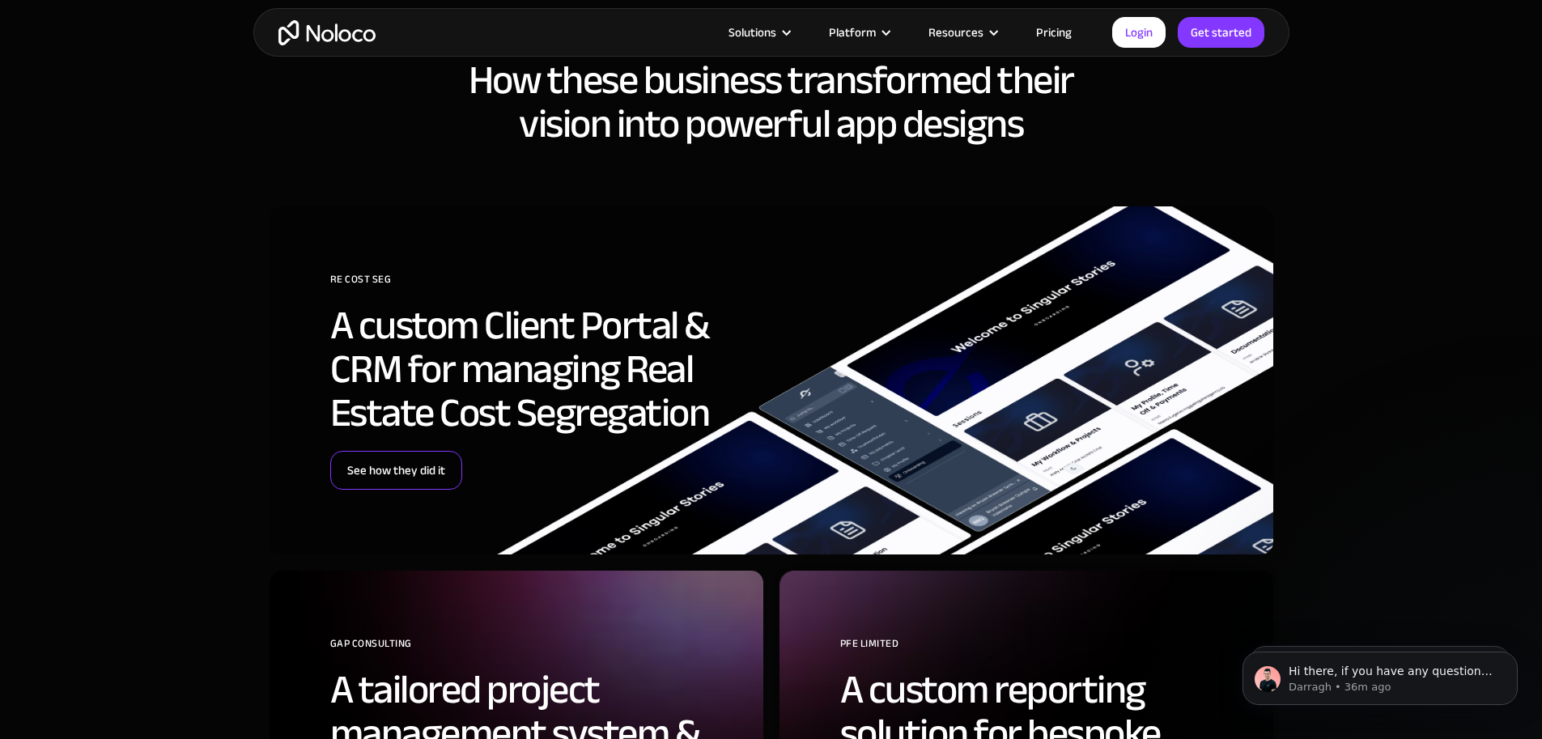
click at [367, 475] on link "See how they did it" at bounding box center [396, 470] width 132 height 39
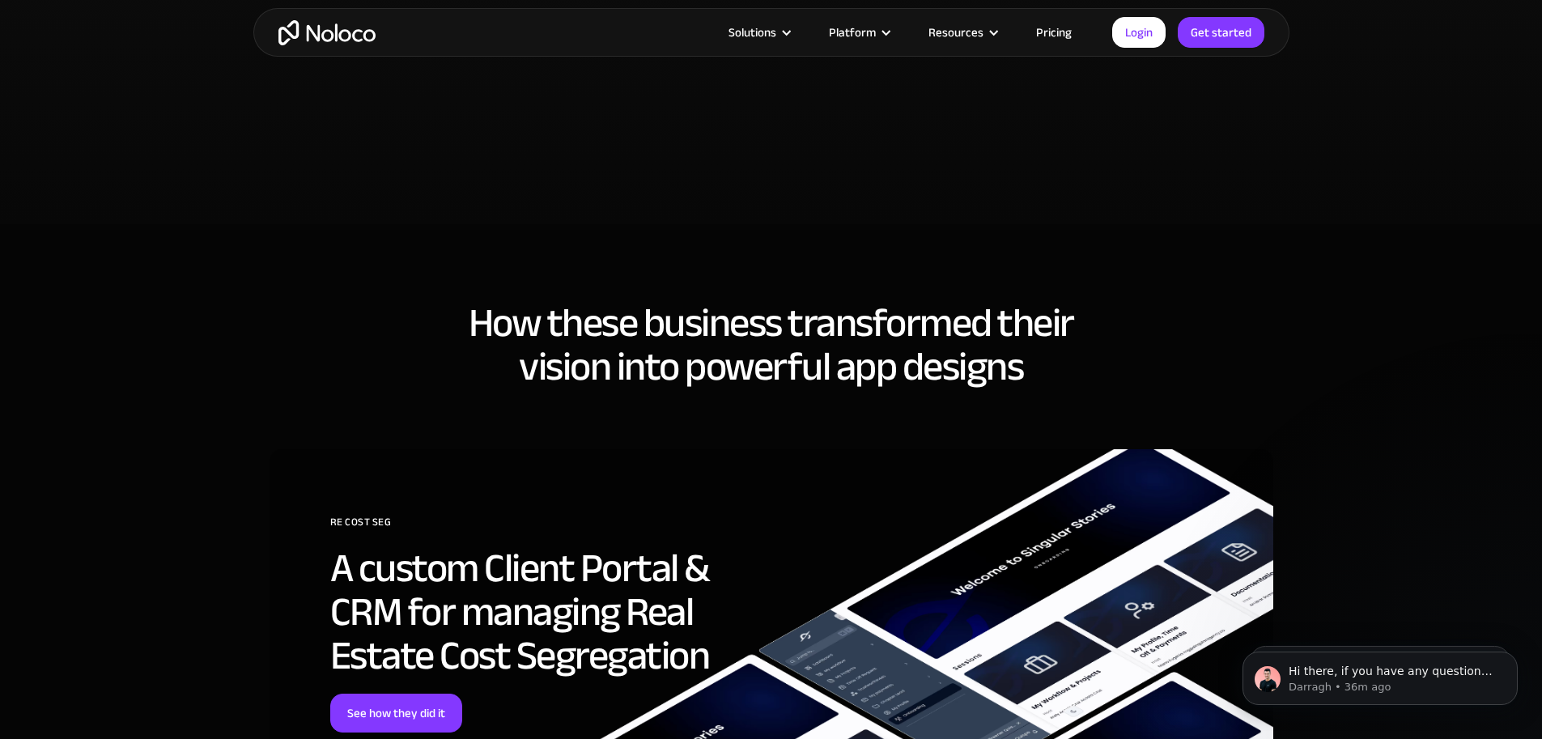
click at [1003, 449] on div "RE Cost Seg A custom Client Portal & CRM for managing Real Estate Cost Segregat…" at bounding box center [772, 623] width 1004 height 348
click at [1026, 449] on div "RE Cost Seg A custom Client Portal & CRM for managing Real Estate Cost Segregat…" at bounding box center [772, 623] width 1004 height 348
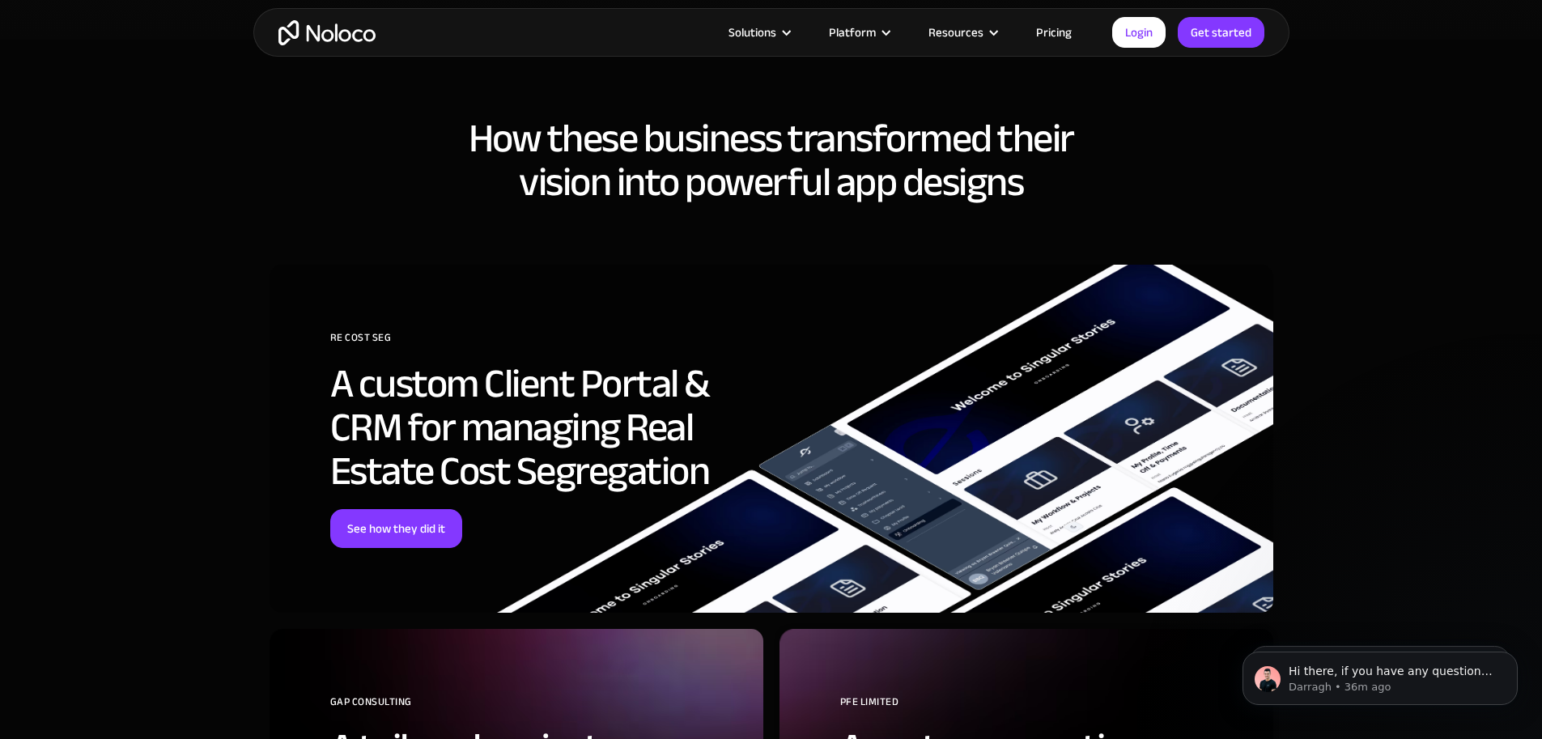
scroll to position [3805, 0]
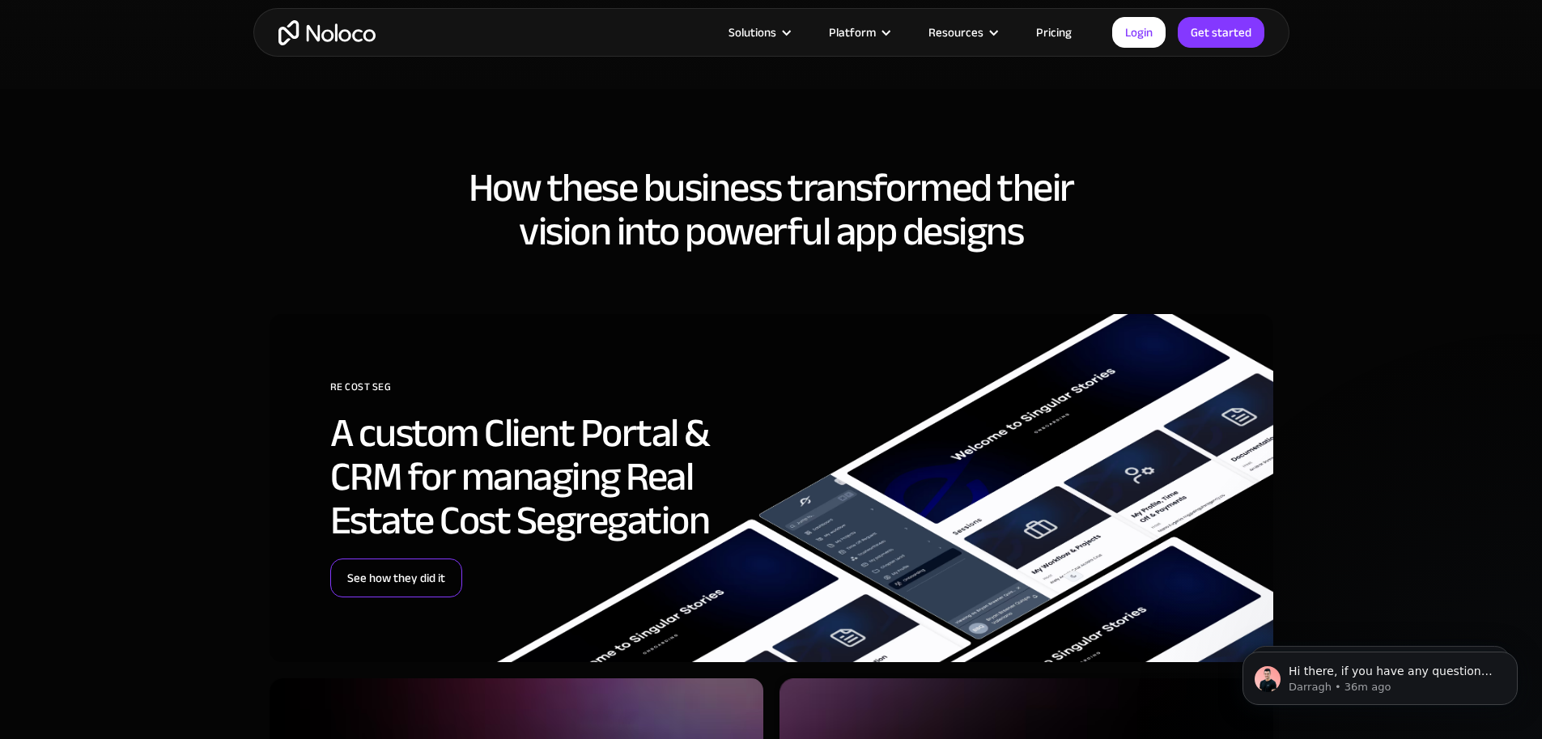
click at [366, 559] on link "See how they did it" at bounding box center [396, 578] width 132 height 39
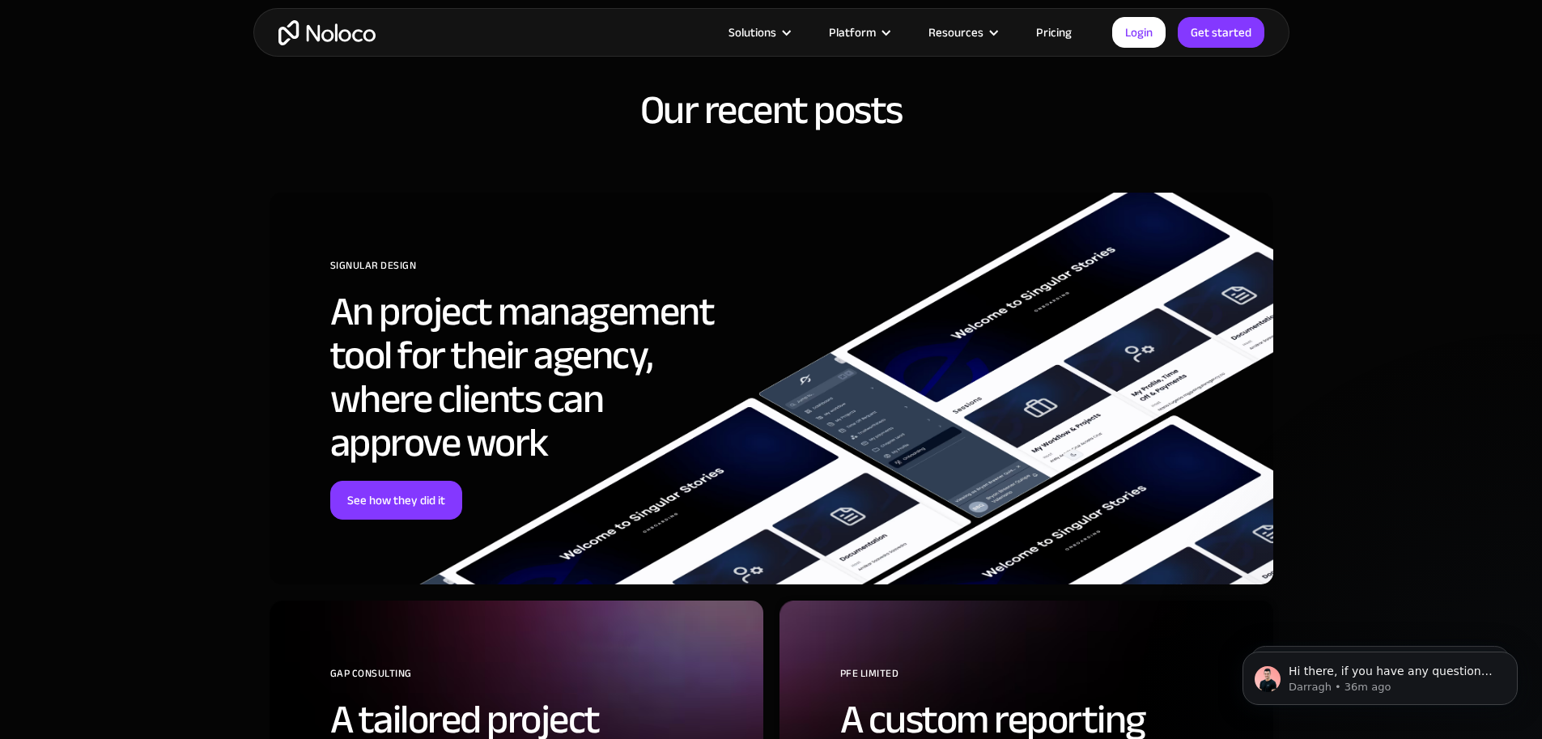
scroll to position [5398, 0]
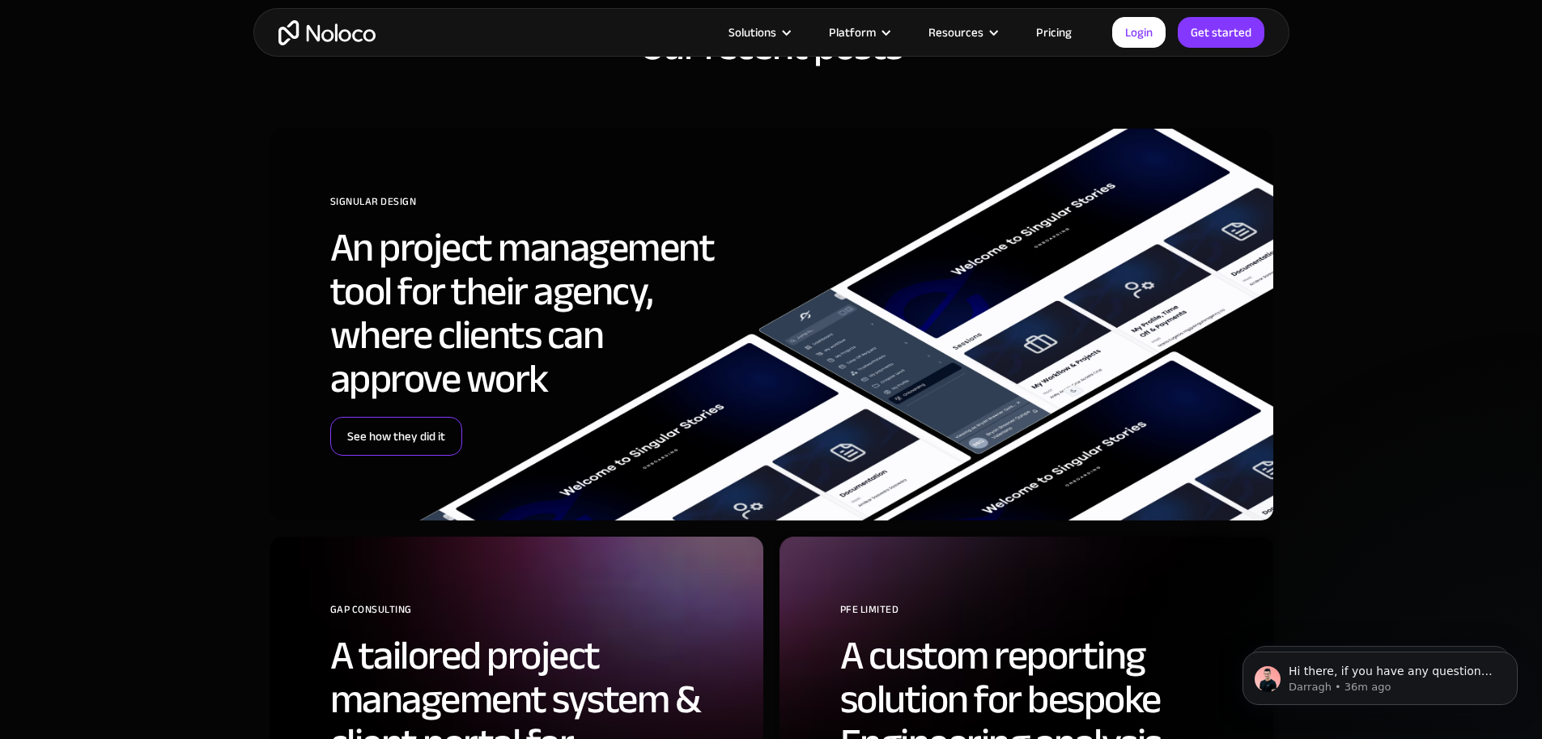
click at [371, 446] on link "See how they did it" at bounding box center [396, 436] width 132 height 39
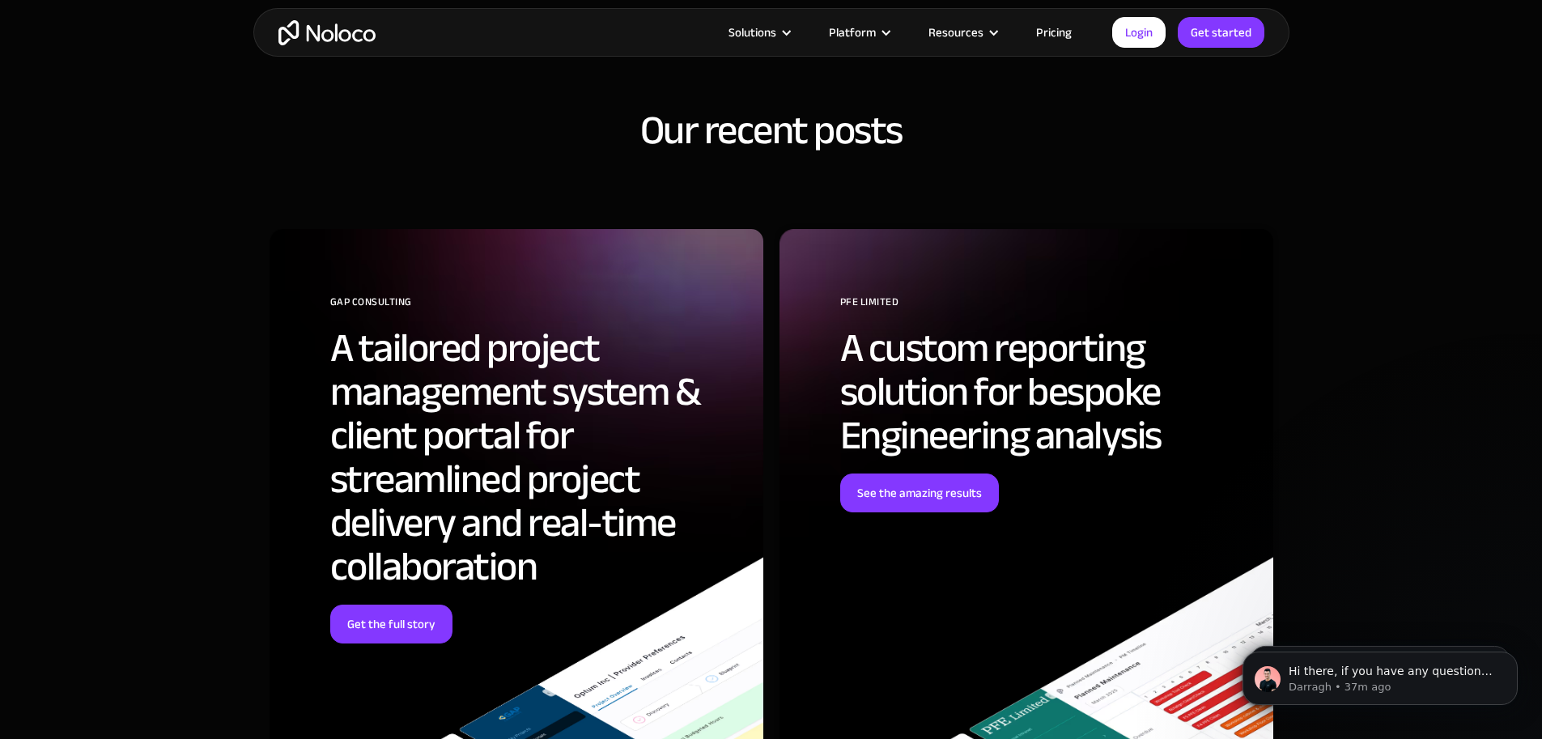
scroll to position [5803, 0]
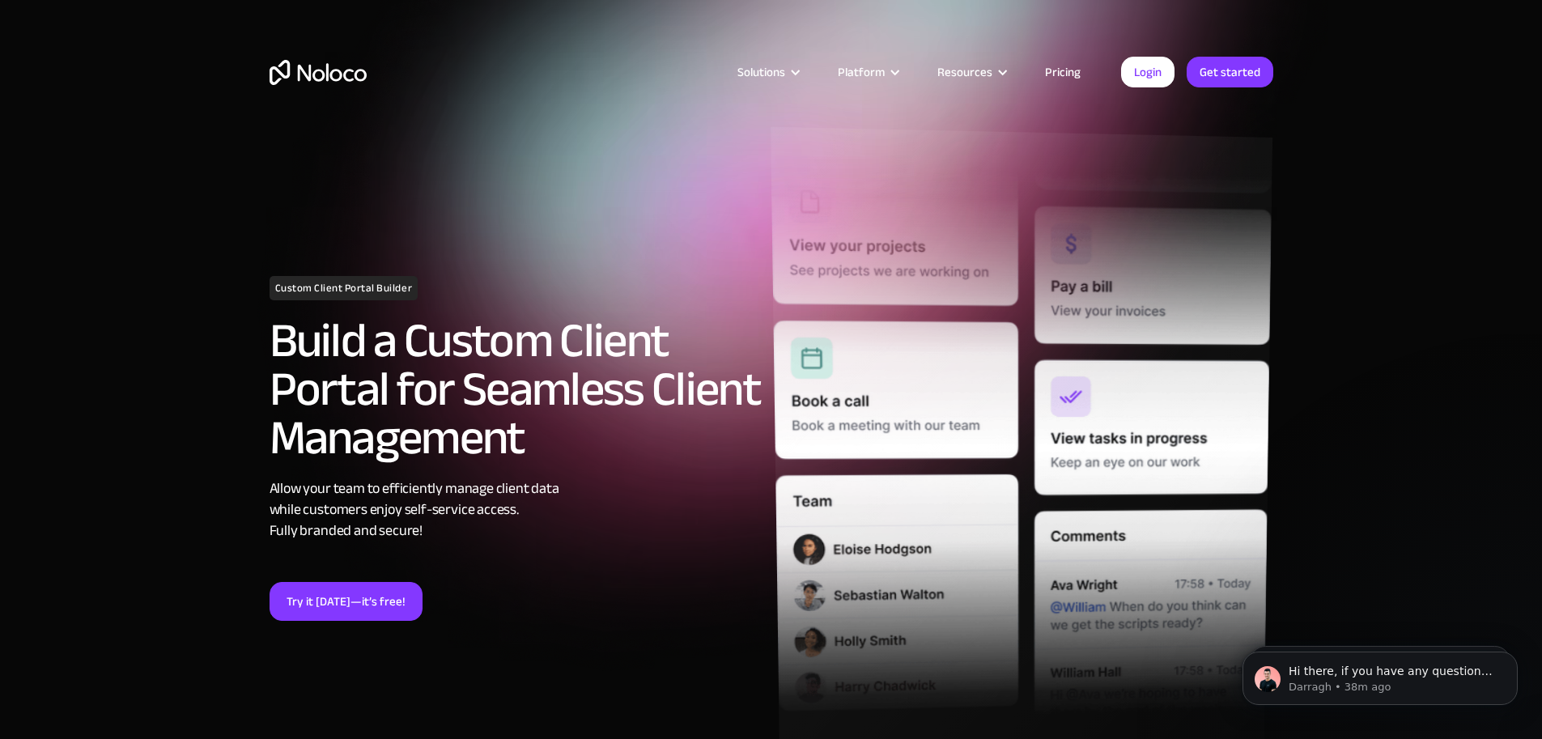
click at [878, 369] on img at bounding box center [1022, 443] width 502 height 632
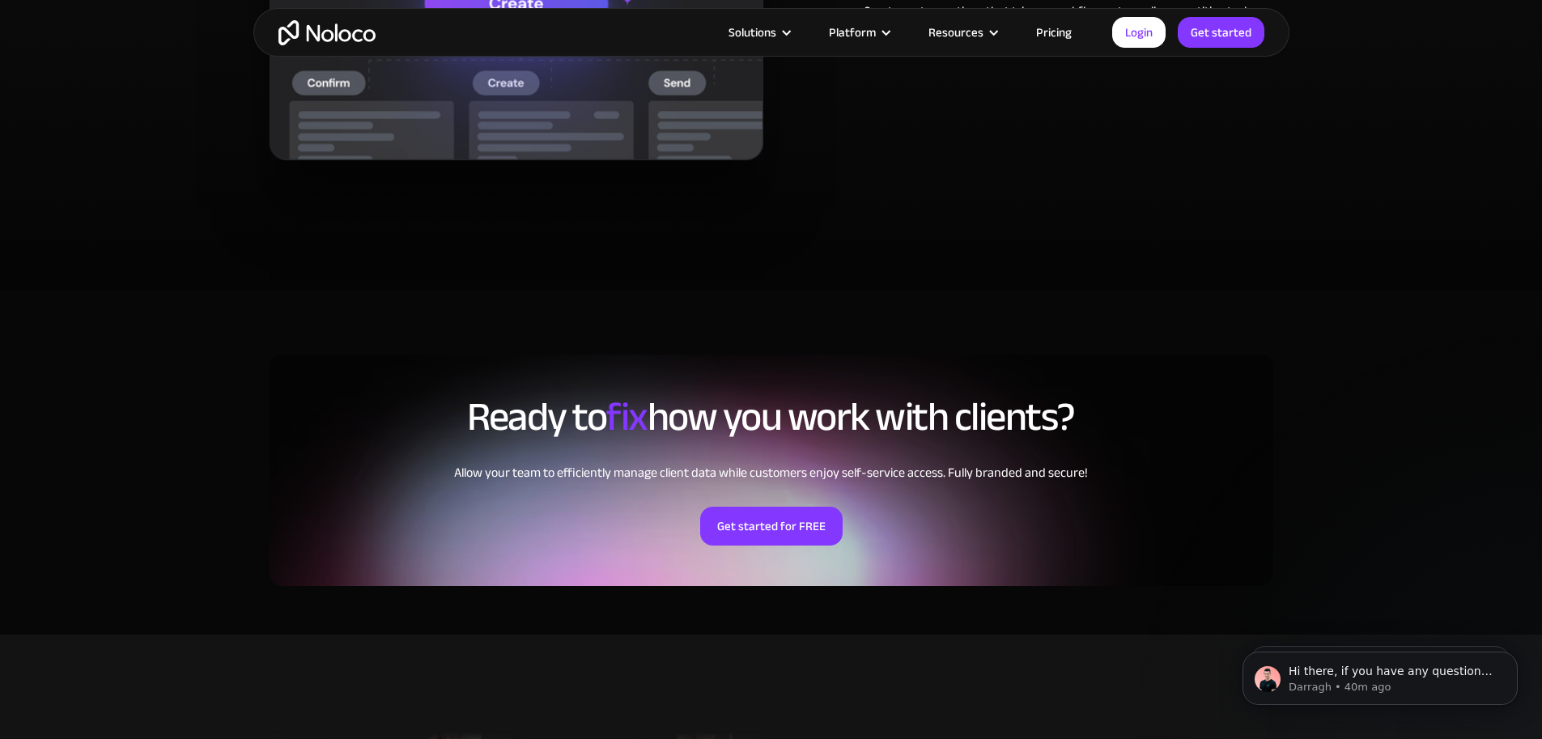
scroll to position [3508, 0]
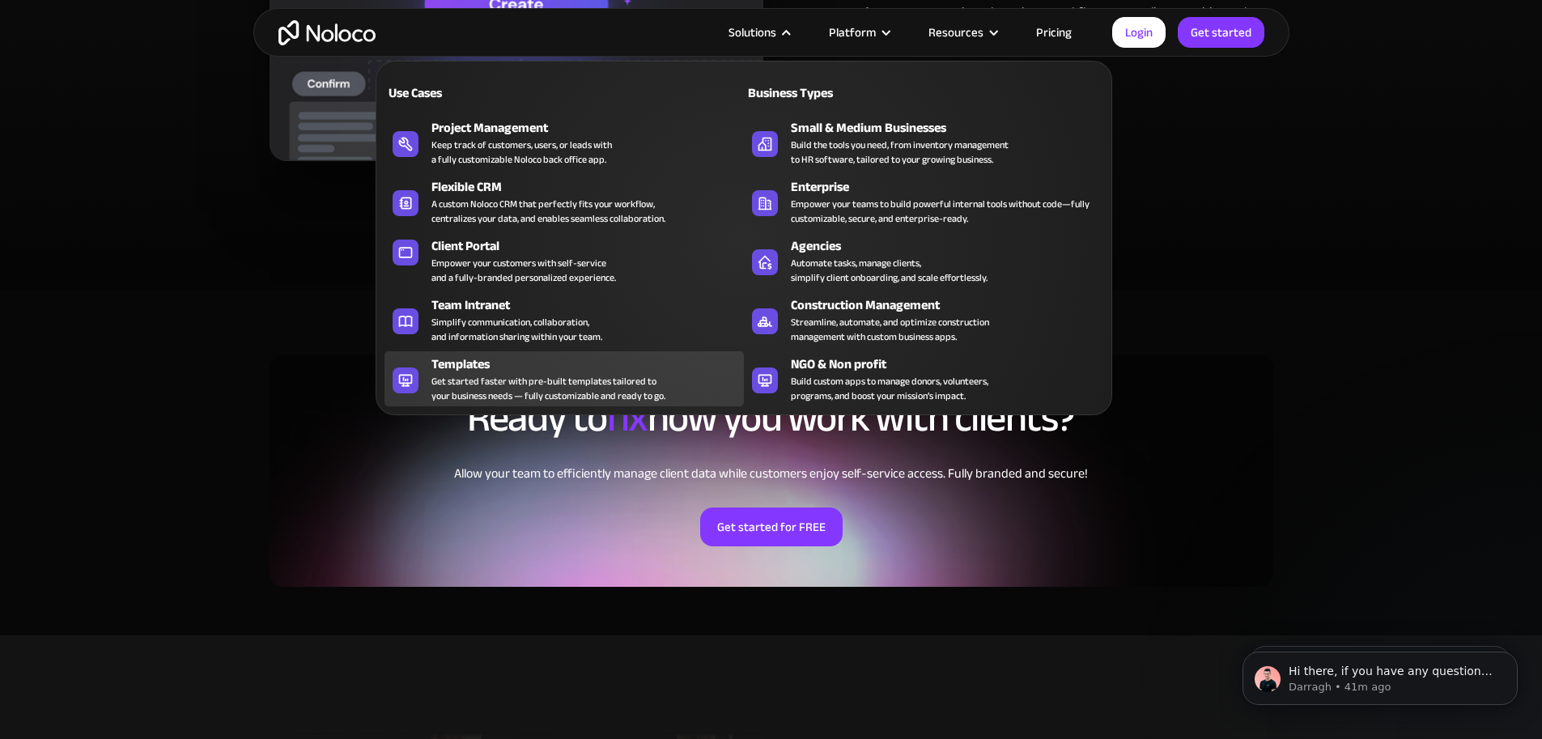
click at [493, 372] on div "Templates" at bounding box center [592, 364] width 320 height 19
